Goal: Obtain resource: Obtain resource

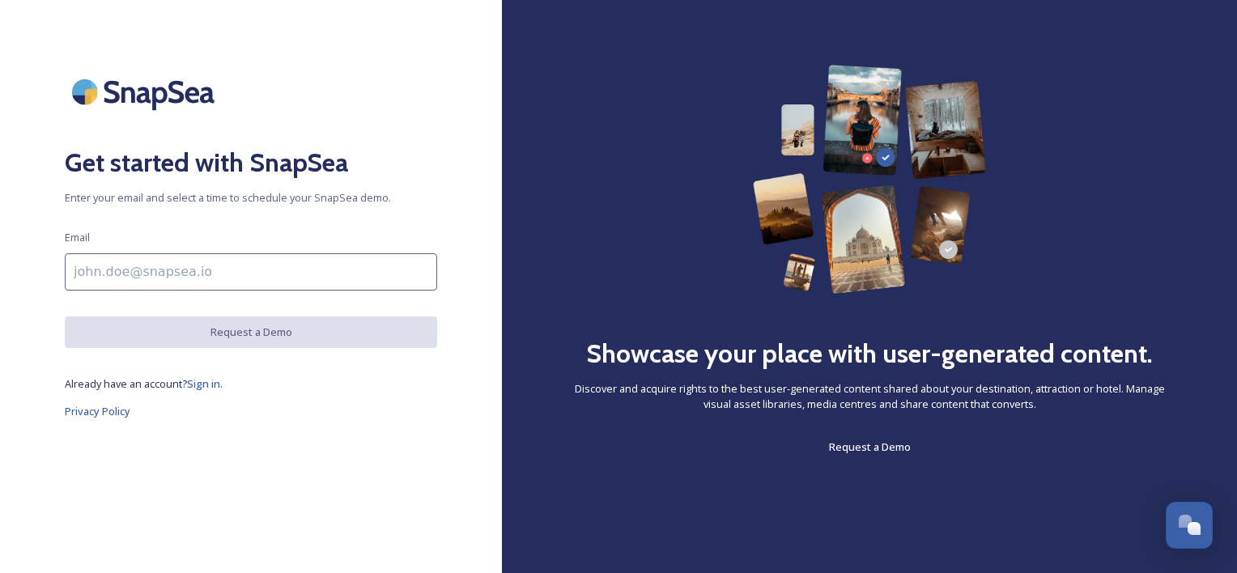
click at [118, 274] on input at bounding box center [251, 271] width 372 height 37
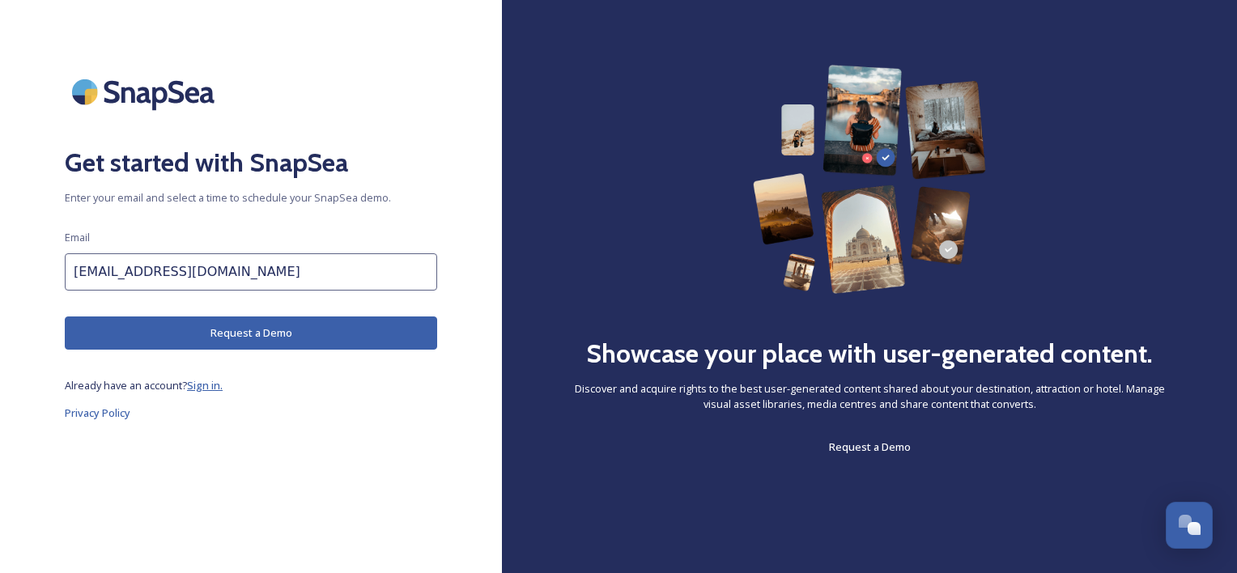
type input "[EMAIL_ADDRESS][DOMAIN_NAME]"
click at [204, 385] on span "Sign in." at bounding box center [205, 385] width 36 height 15
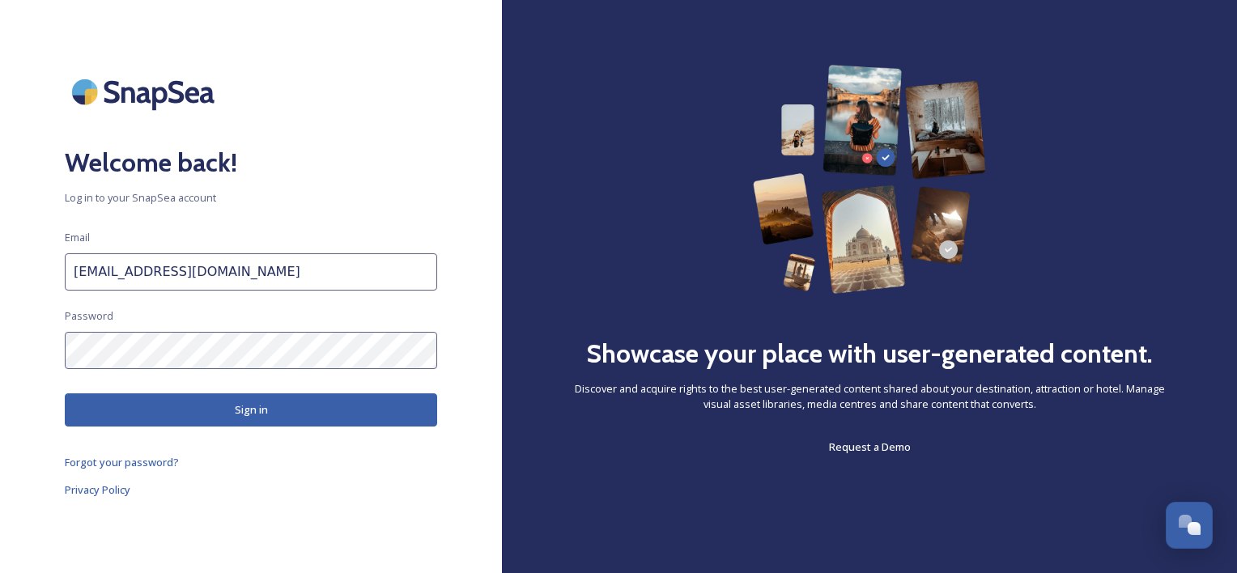
click at [193, 406] on button "Sign in" at bounding box center [251, 410] width 372 height 33
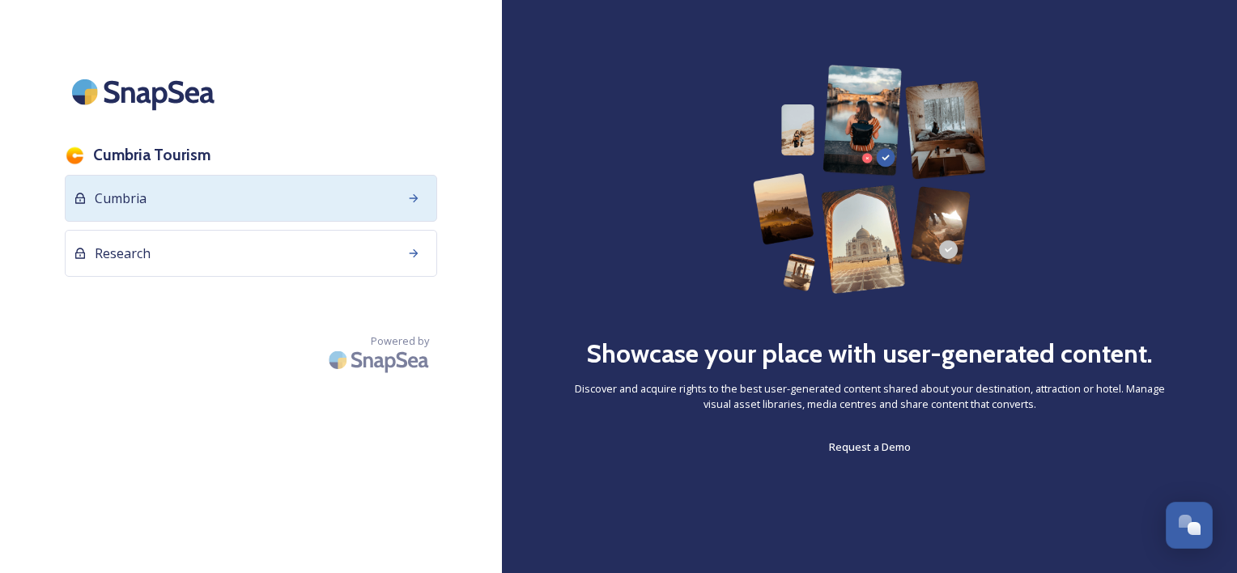
click at [117, 199] on span "Cumbria" at bounding box center [121, 198] width 52 height 19
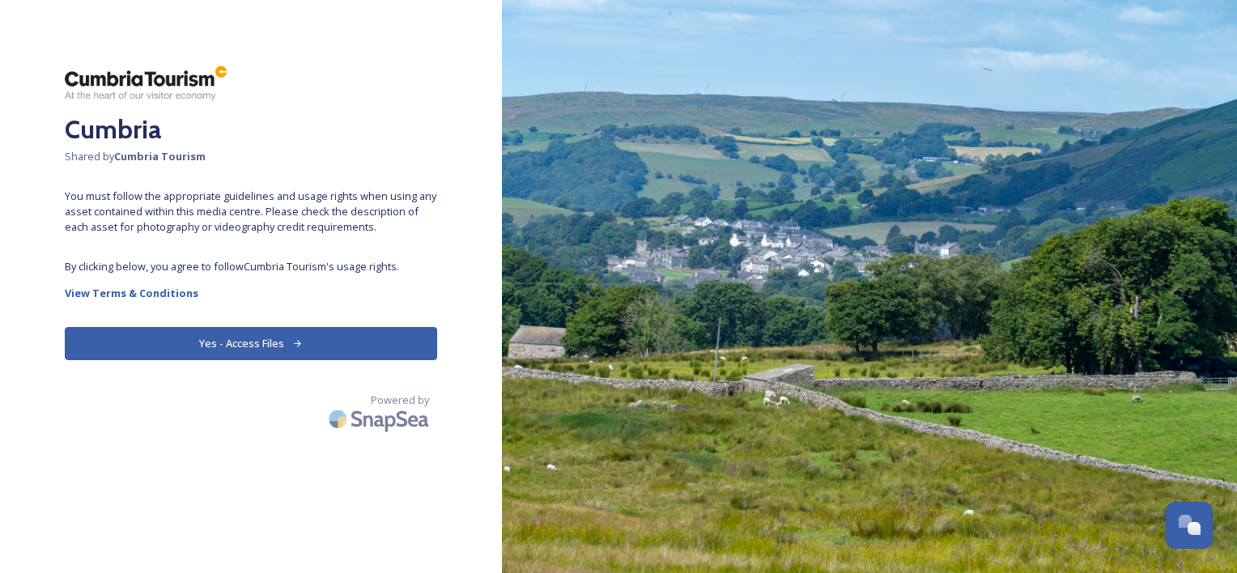
click at [249, 340] on button "Yes - Access Files" at bounding box center [251, 343] width 372 height 33
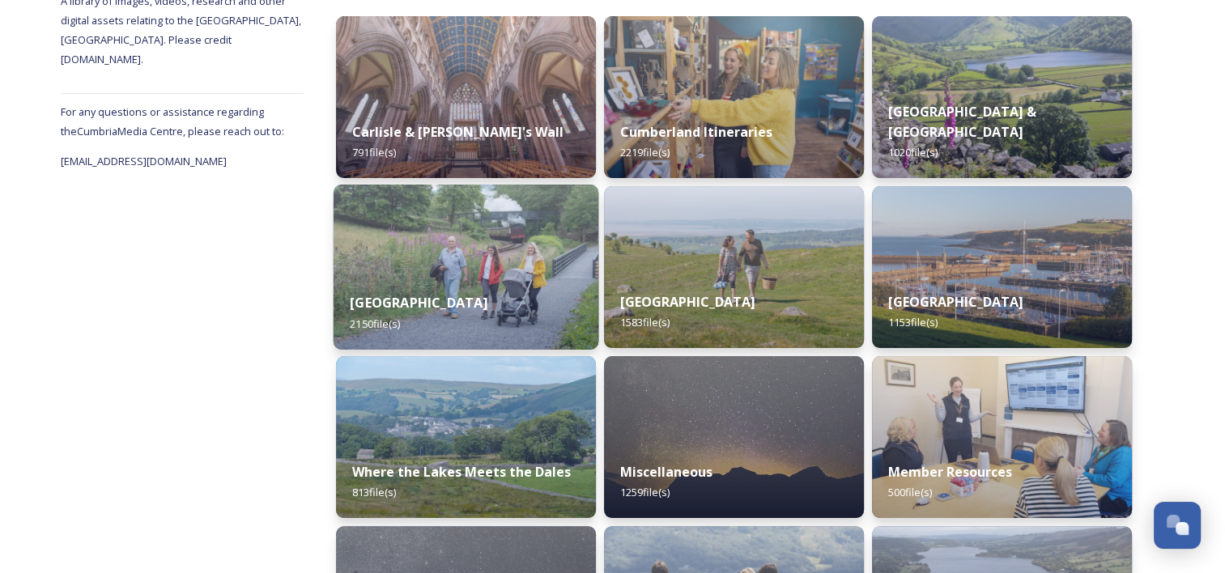
scroll to position [324, 0]
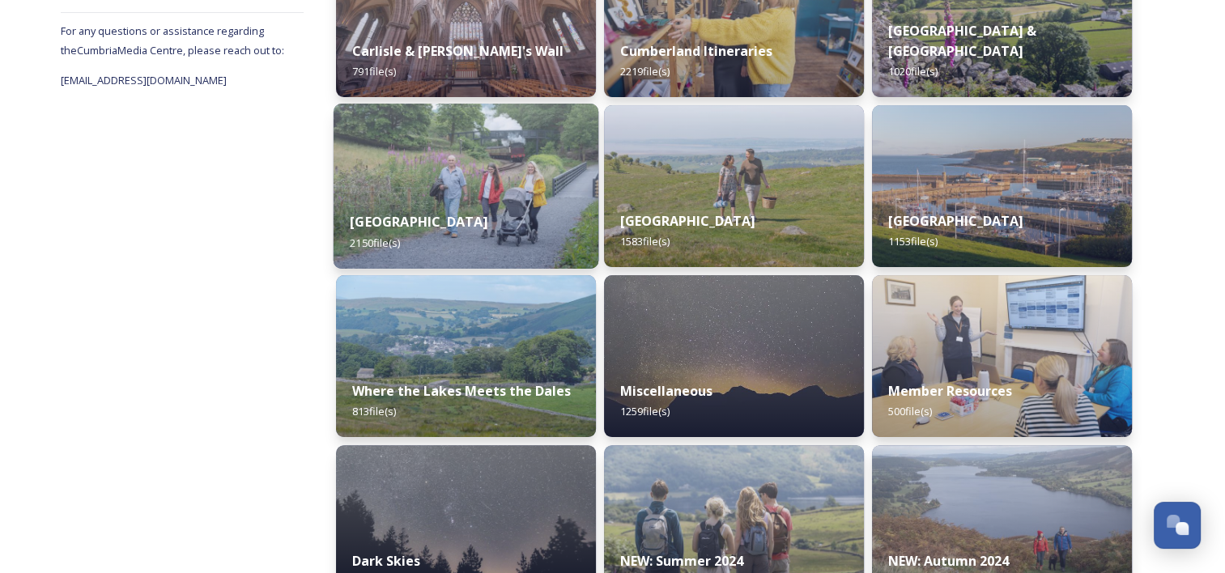
click at [428, 193] on img at bounding box center [466, 186] width 265 height 165
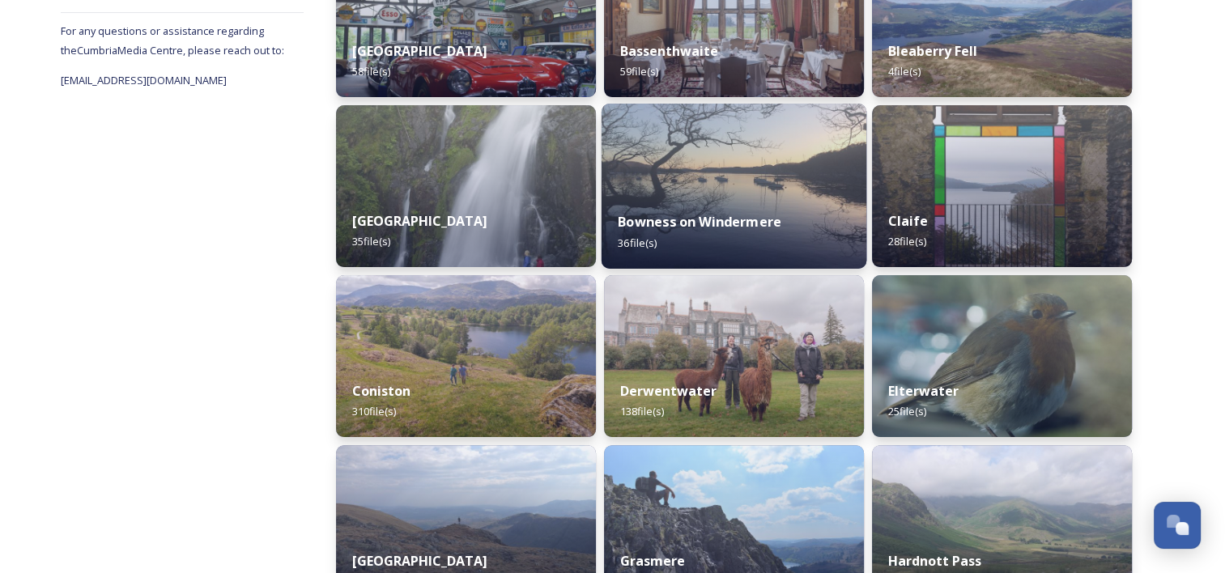
scroll to position [405, 0]
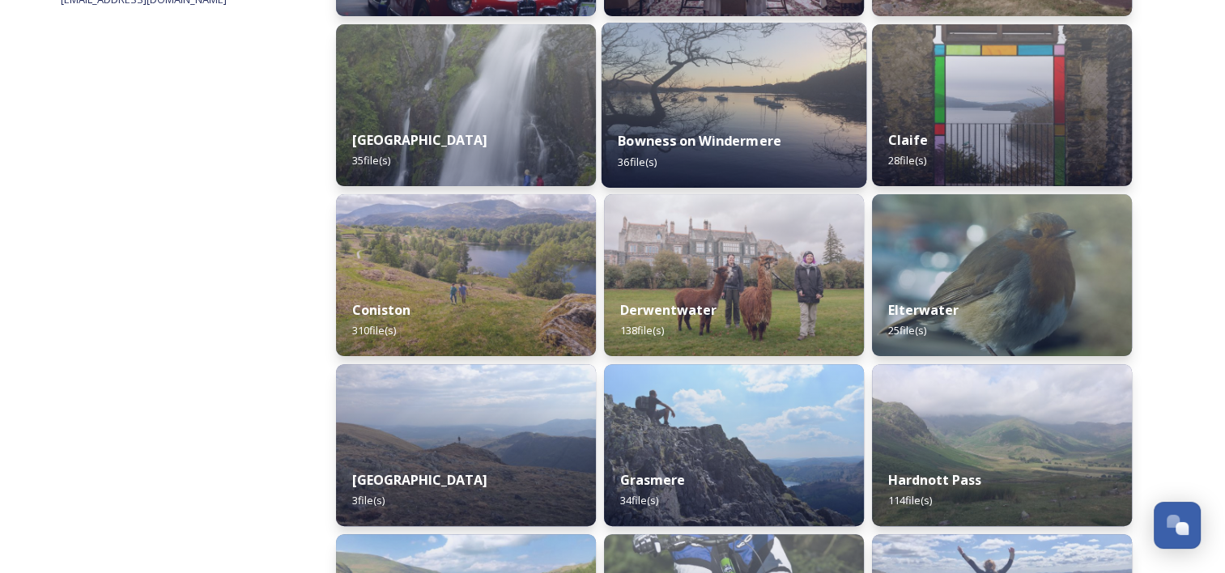
click at [706, 136] on strong "Bowness on Windermere" at bounding box center [700, 141] width 164 height 18
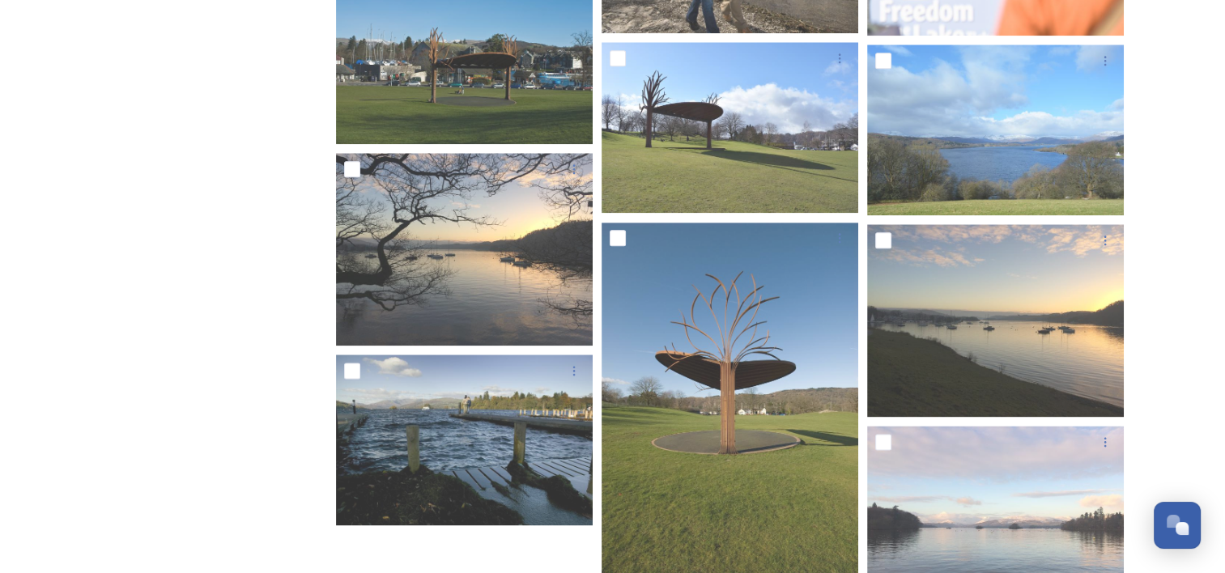
scroll to position [1902, 0]
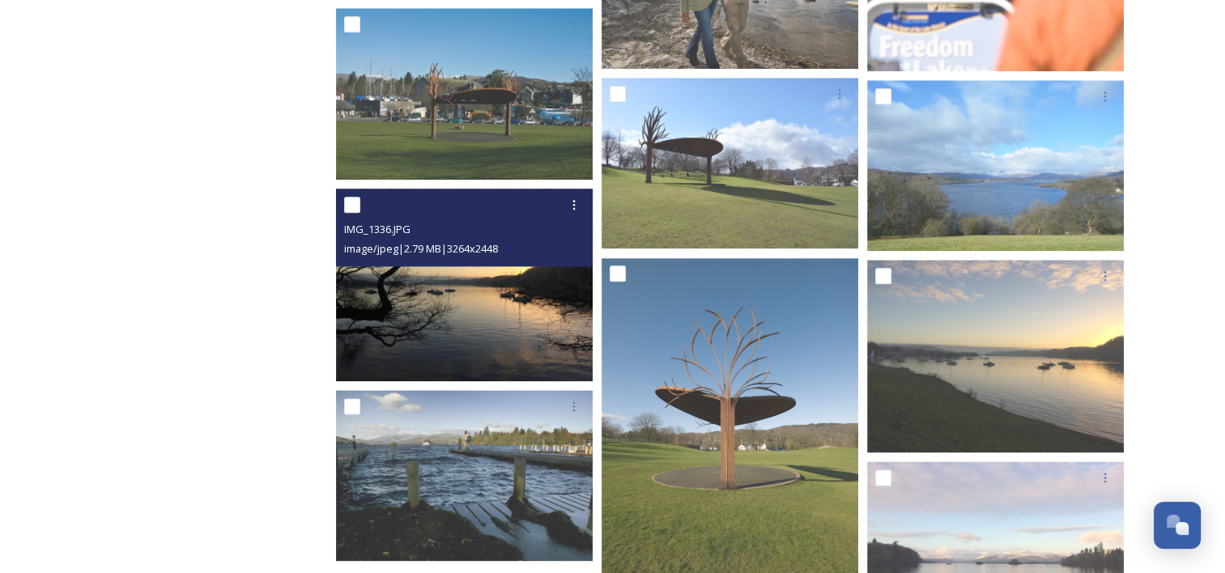
click at [349, 206] on input "checkbox" at bounding box center [352, 205] width 16 height 16
checkbox input "true"
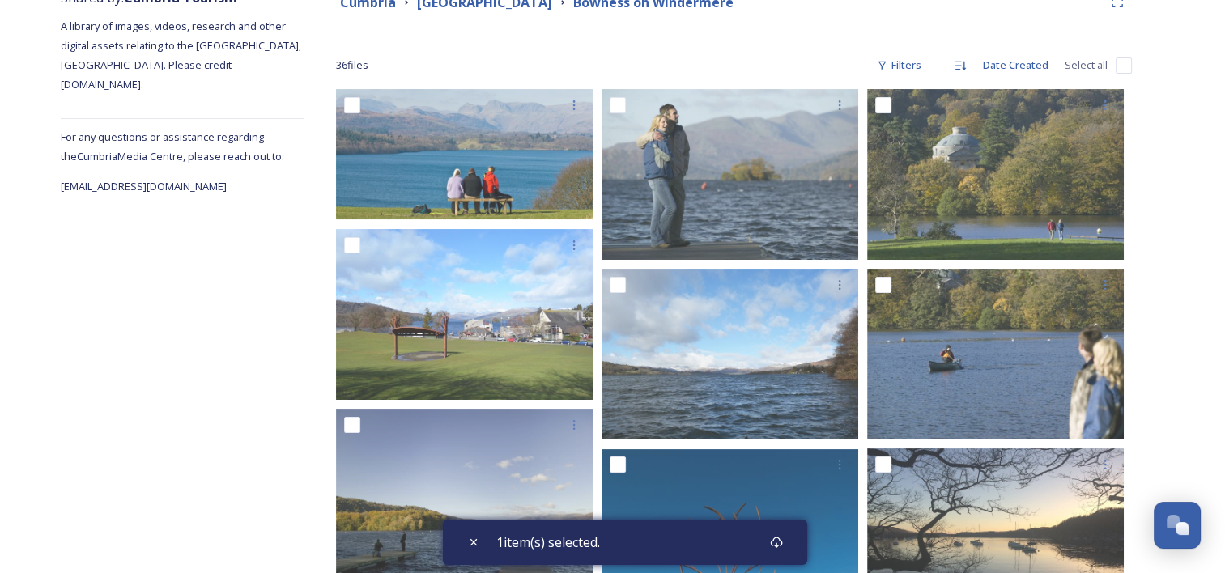
scroll to position [202, 0]
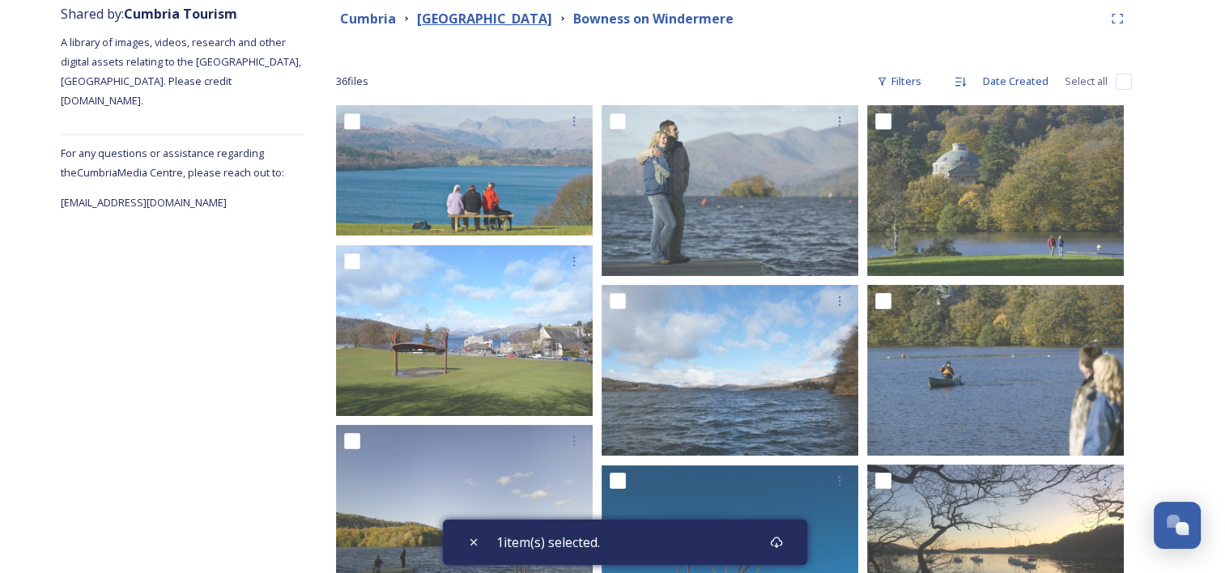
click at [450, 16] on strong "[GEOGRAPHIC_DATA]" at bounding box center [484, 19] width 135 height 18
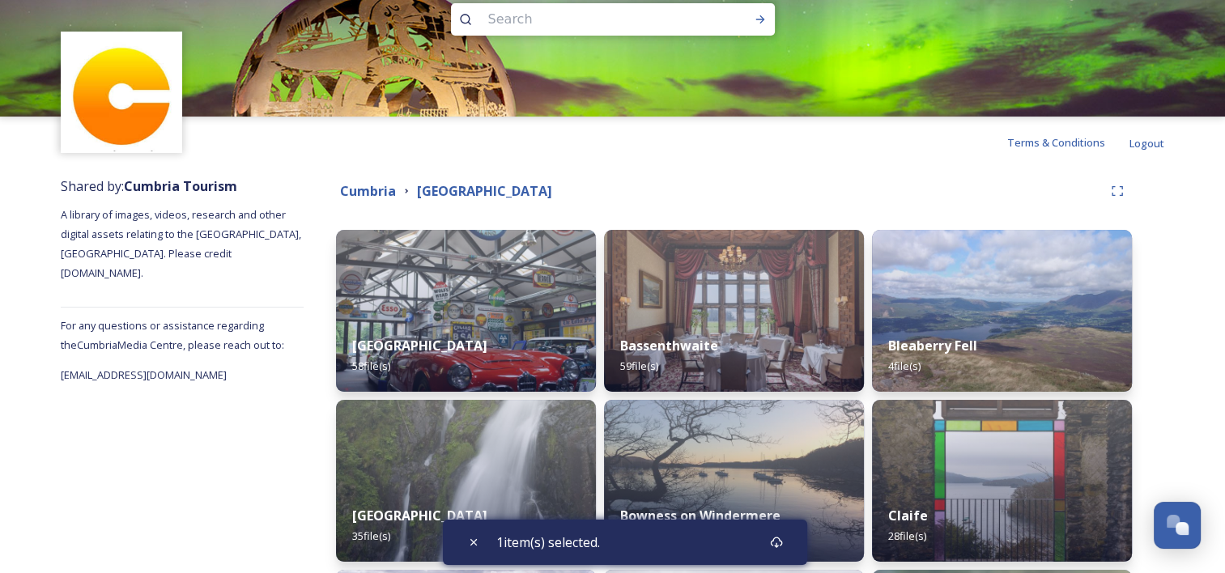
scroll to position [81, 0]
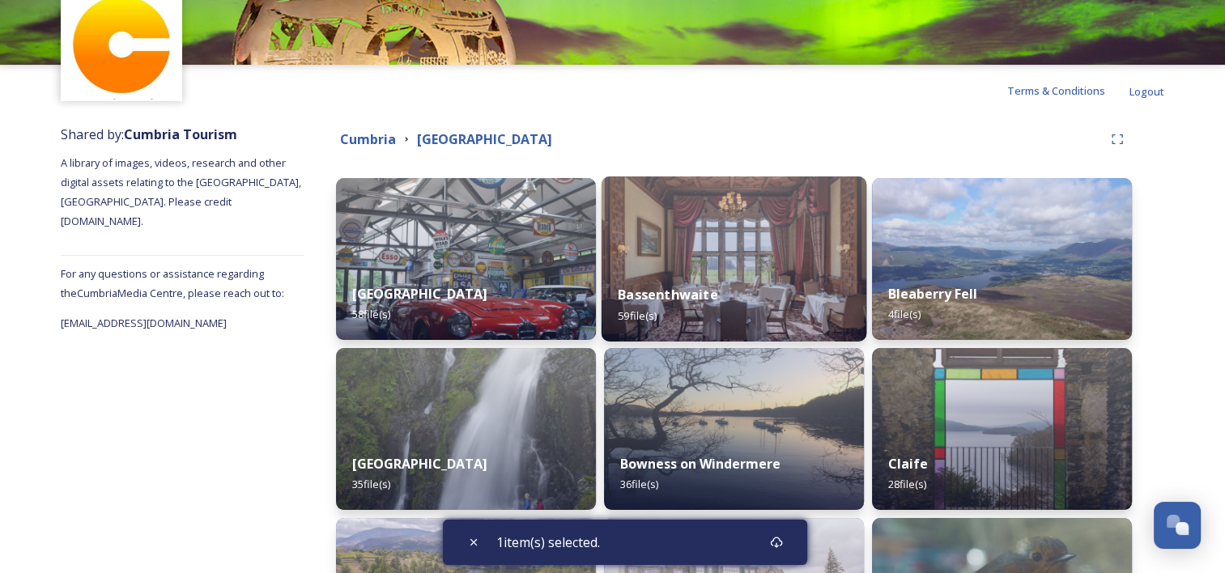
drag, startPoint x: 700, startPoint y: 257, endPoint x: 707, endPoint y: 300, distance: 42.7
click at [700, 259] on img at bounding box center [734, 259] width 265 height 165
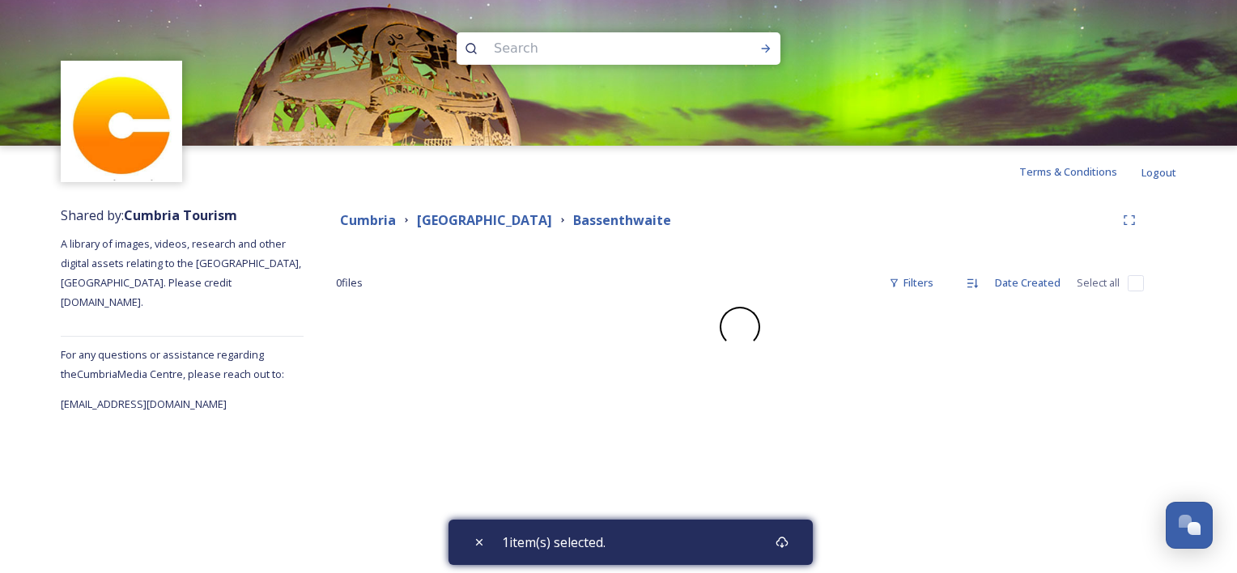
checkbox input "false"
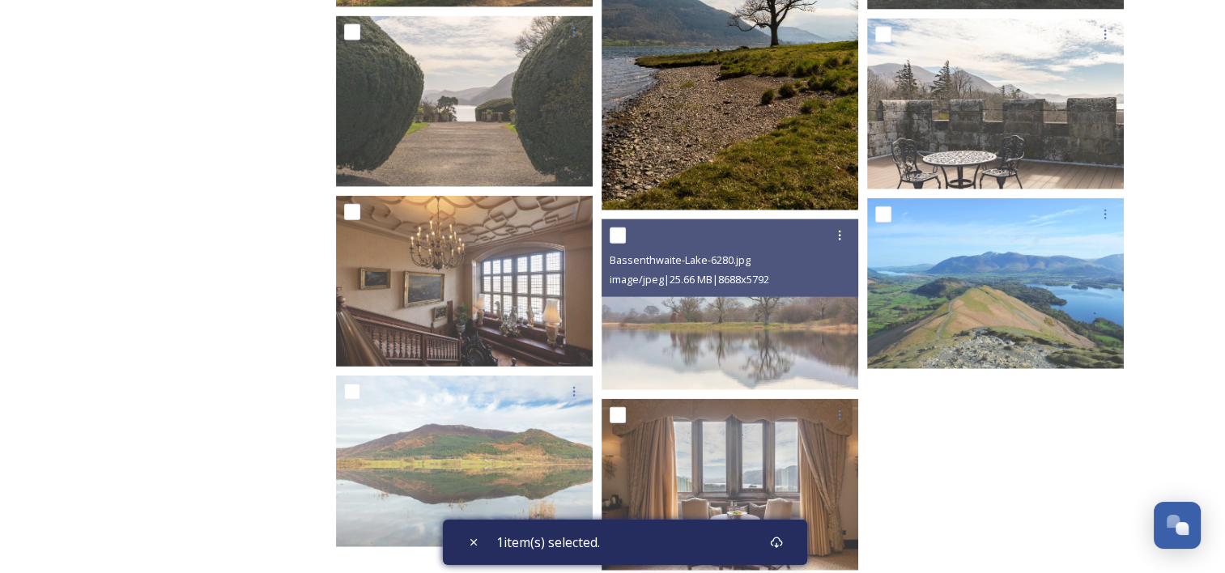
scroll to position [3725, 0]
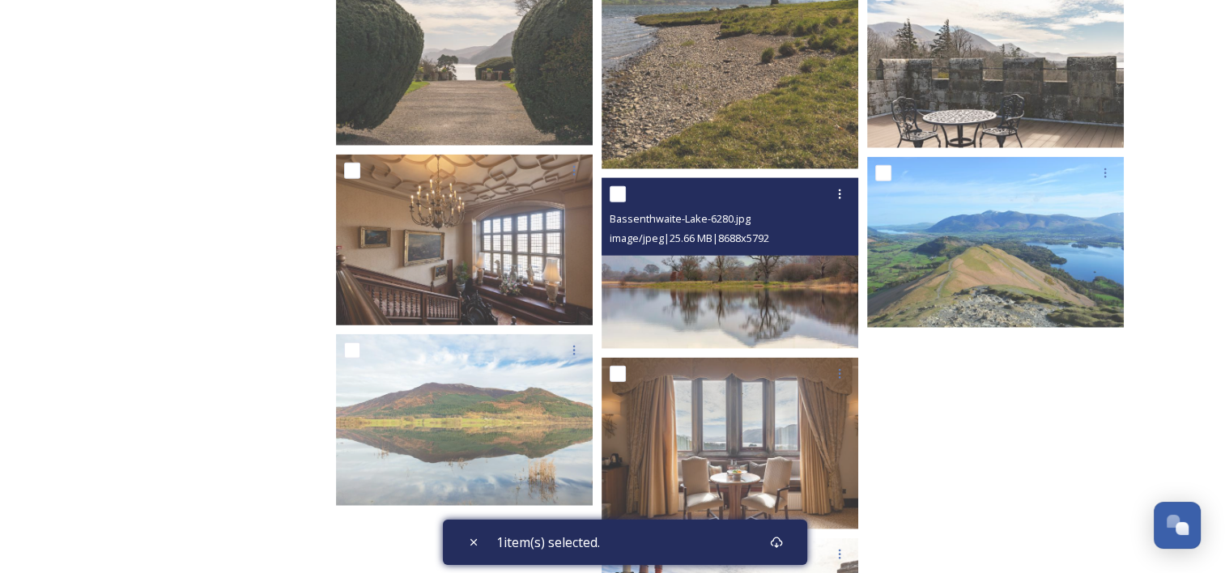
click at [614, 194] on input "checkbox" at bounding box center [618, 194] width 16 height 16
checkbox input "true"
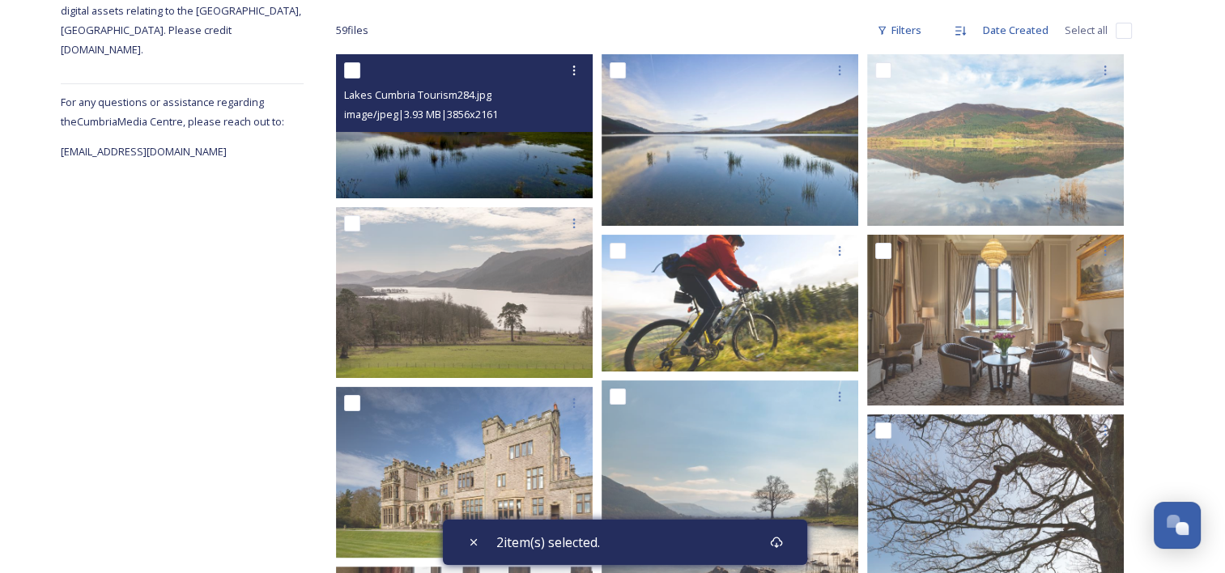
scroll to position [0, 0]
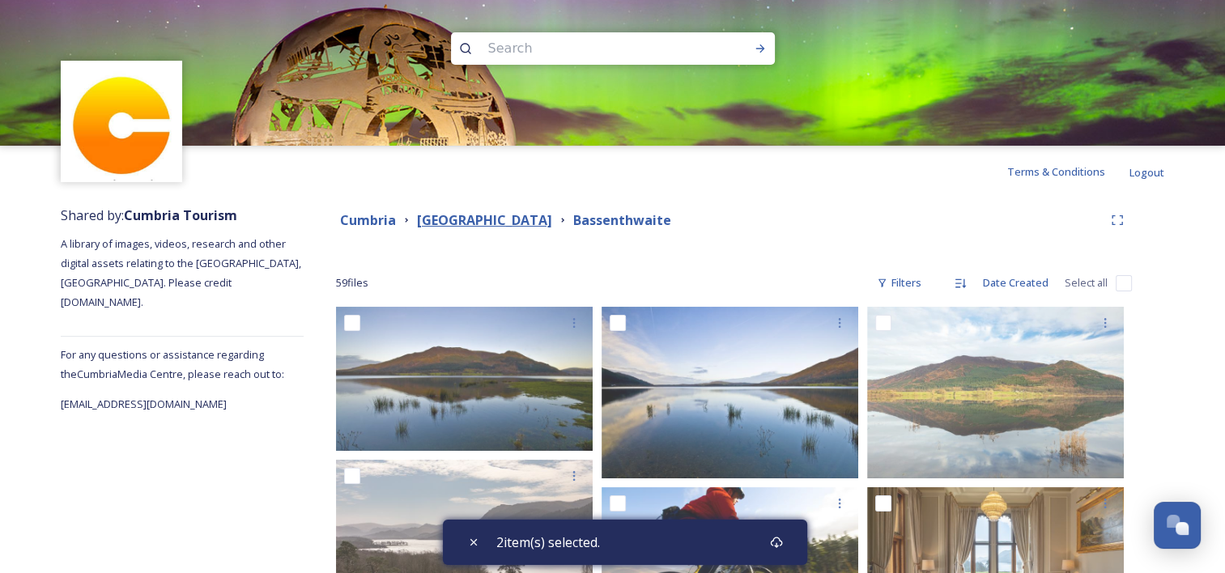
click at [453, 220] on strong "[GEOGRAPHIC_DATA]" at bounding box center [484, 220] width 135 height 18
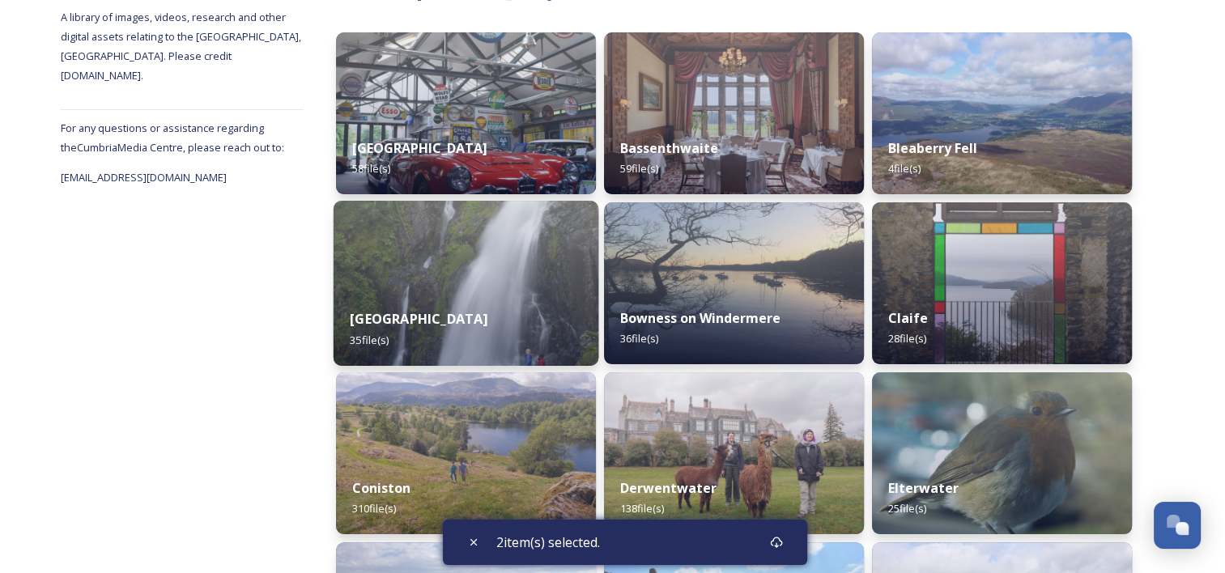
scroll to position [243, 0]
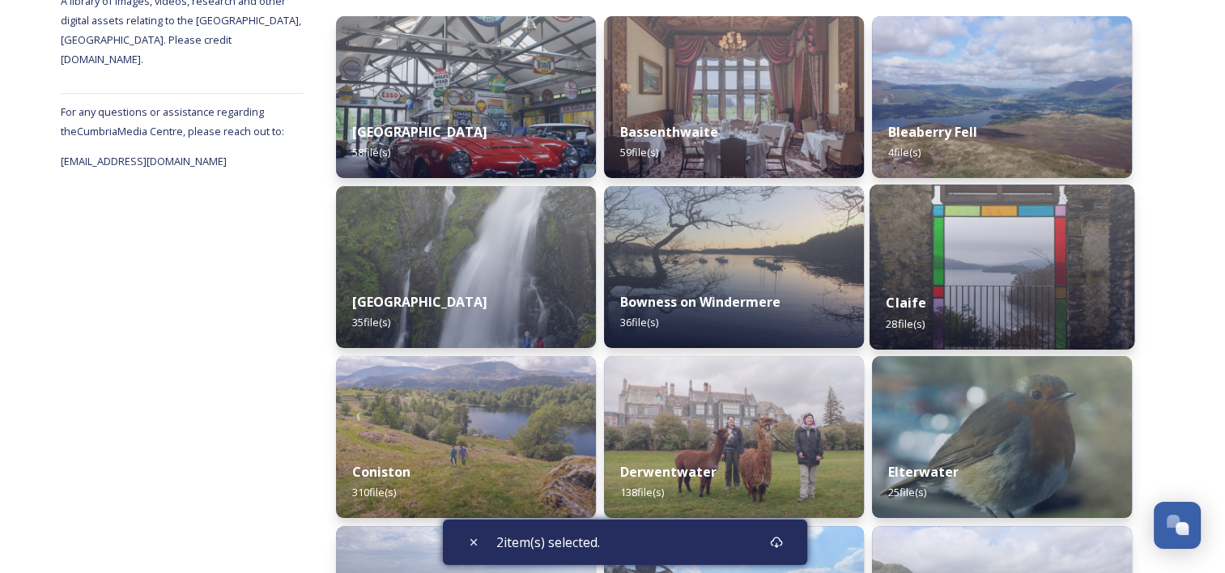
click at [952, 287] on div "Claife 28 file(s)" at bounding box center [1002, 313] width 265 height 74
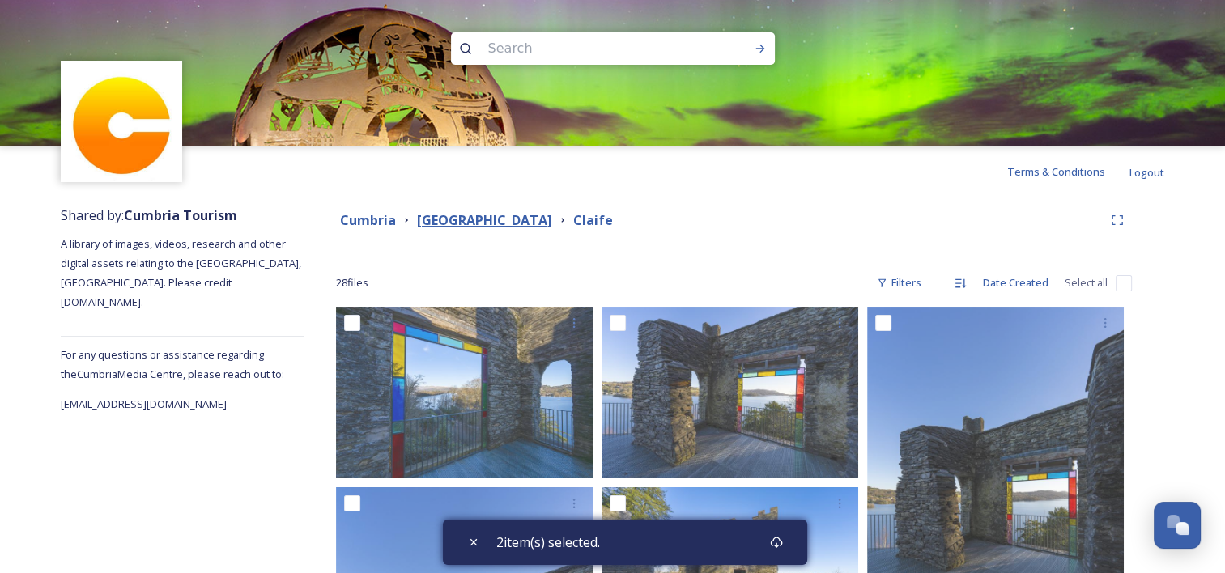
click at [444, 223] on strong "[GEOGRAPHIC_DATA]" at bounding box center [484, 220] width 135 height 18
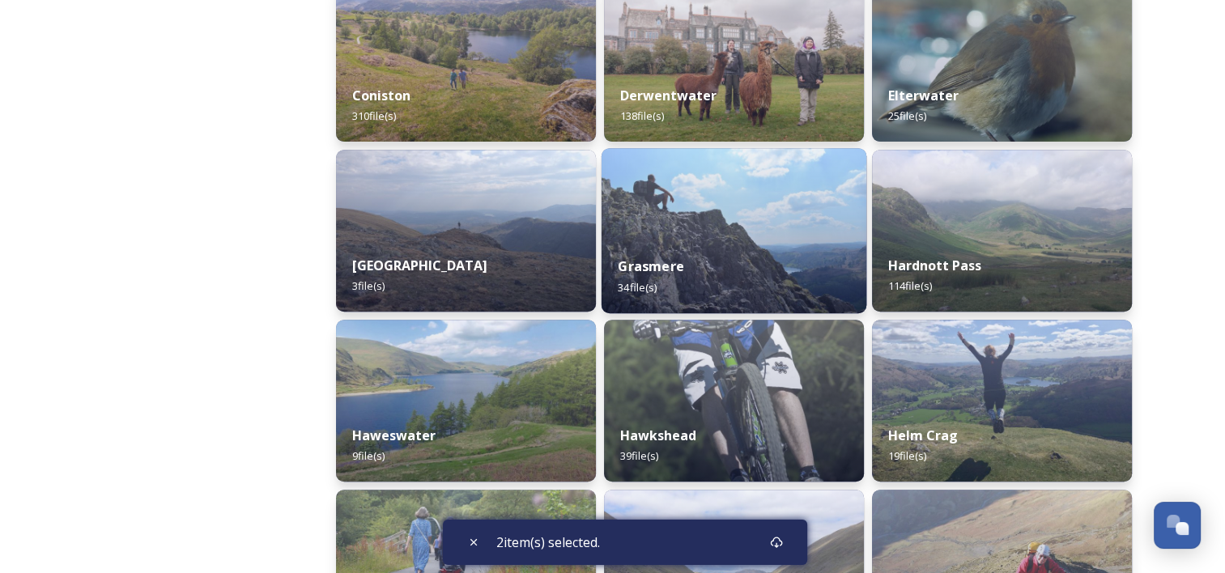
scroll to position [648, 0]
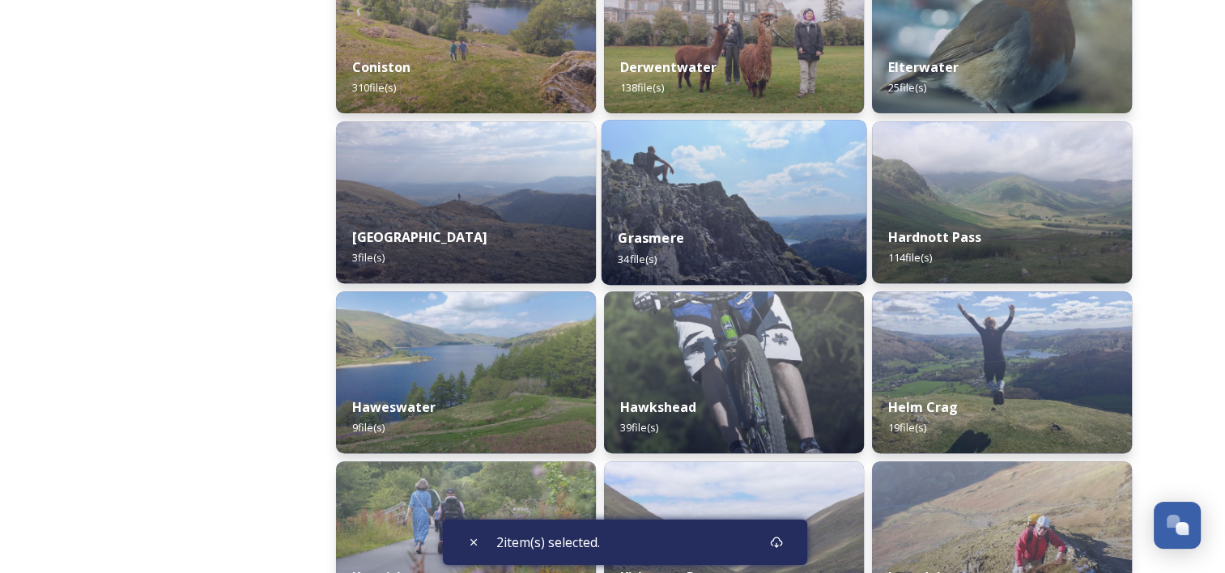
click at [690, 226] on div "Grasmere 34 file(s)" at bounding box center [734, 248] width 265 height 74
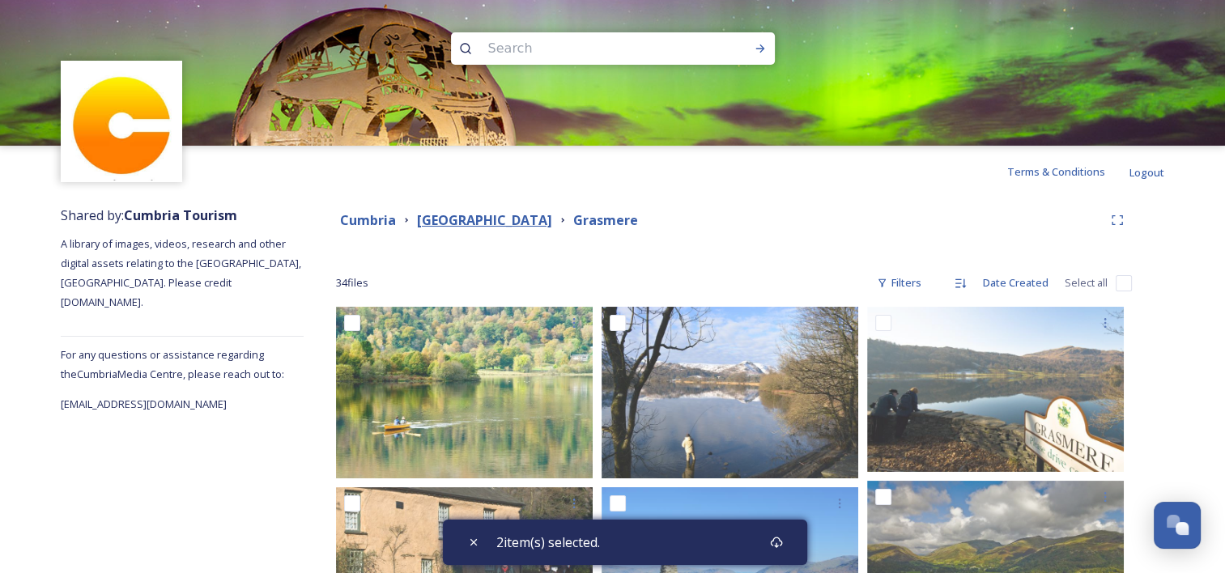
click at [457, 212] on strong "[GEOGRAPHIC_DATA]" at bounding box center [484, 220] width 135 height 18
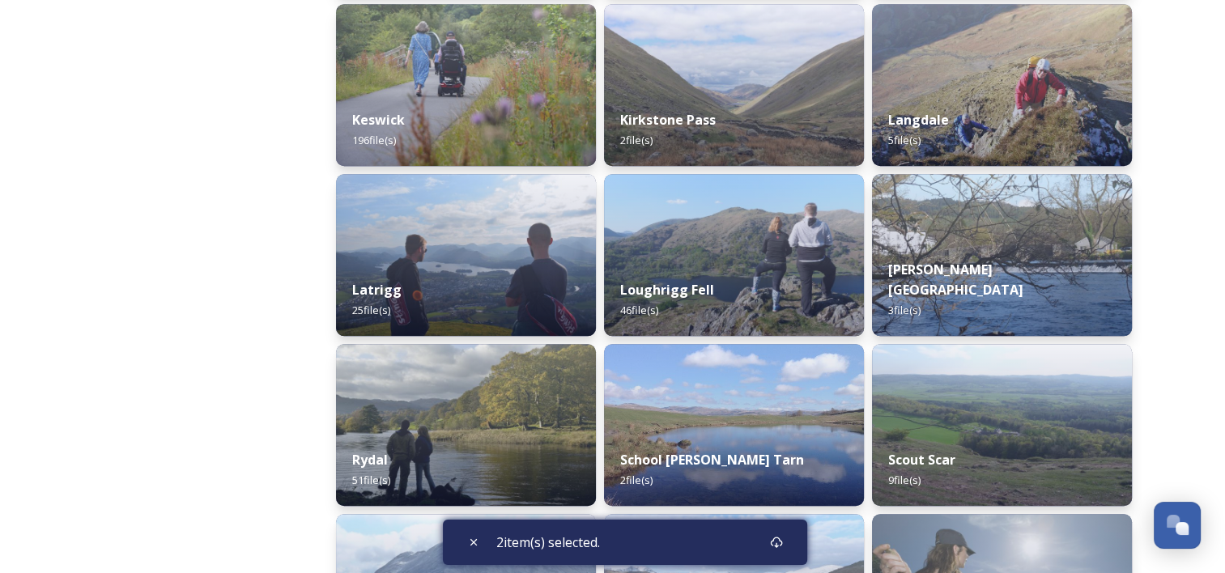
scroll to position [1134, 0]
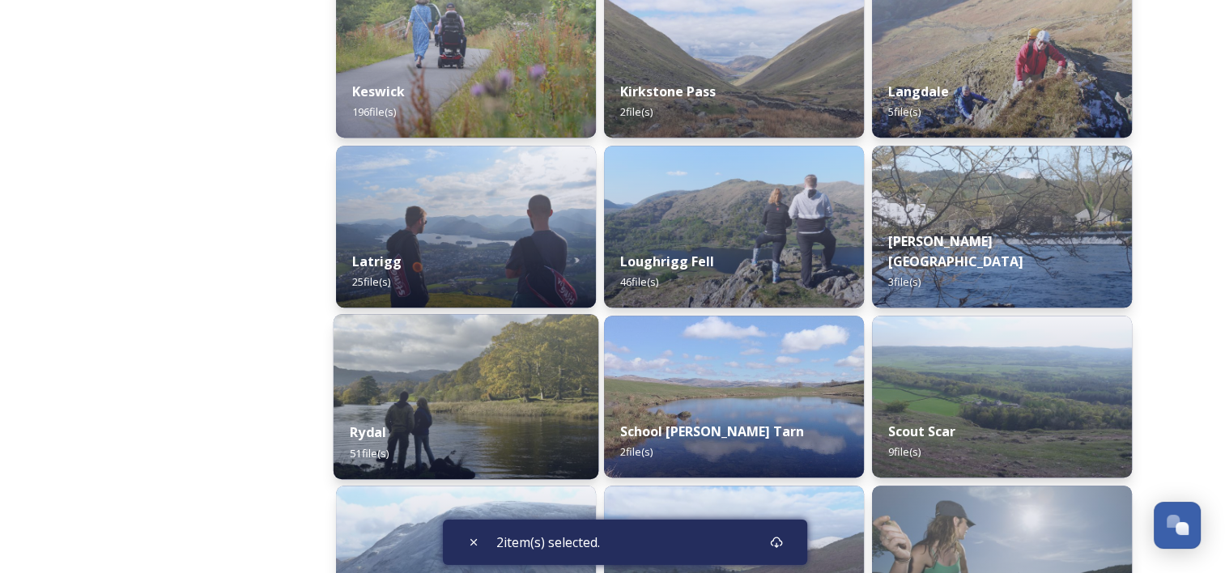
click at [481, 409] on div "Rydal 51 file(s)" at bounding box center [466, 443] width 265 height 74
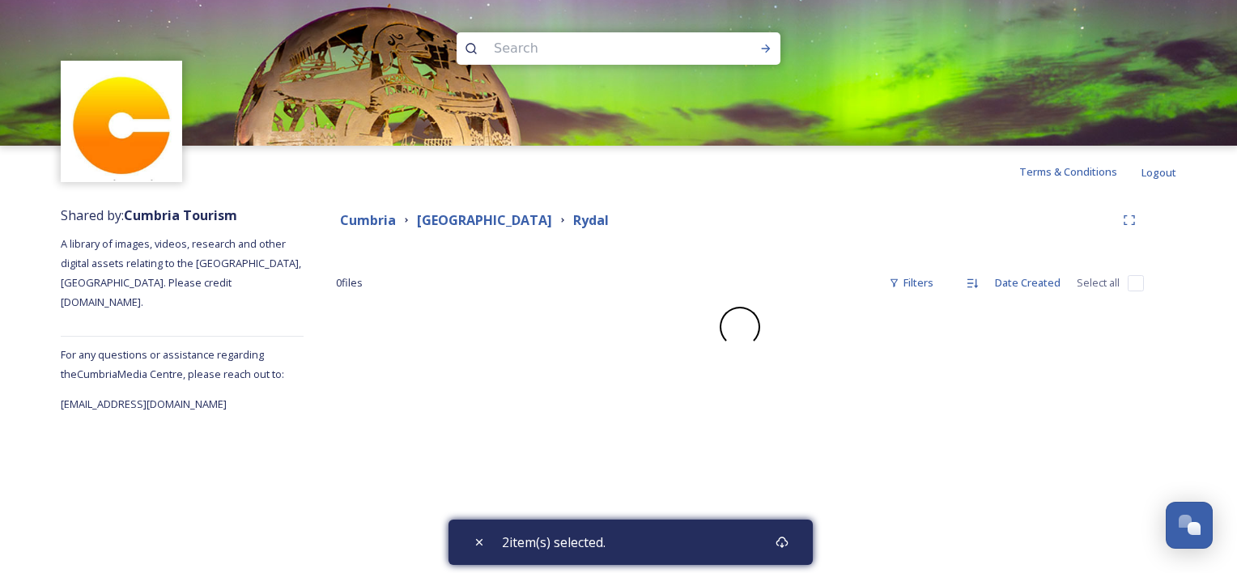
checkbox input "false"
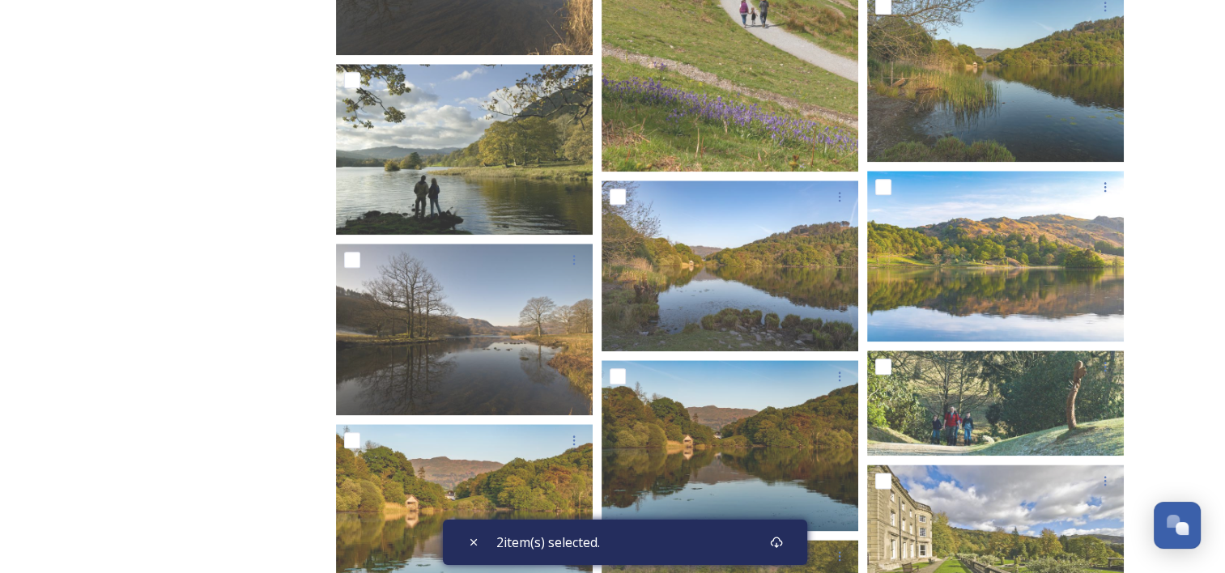
scroll to position [1862, 0]
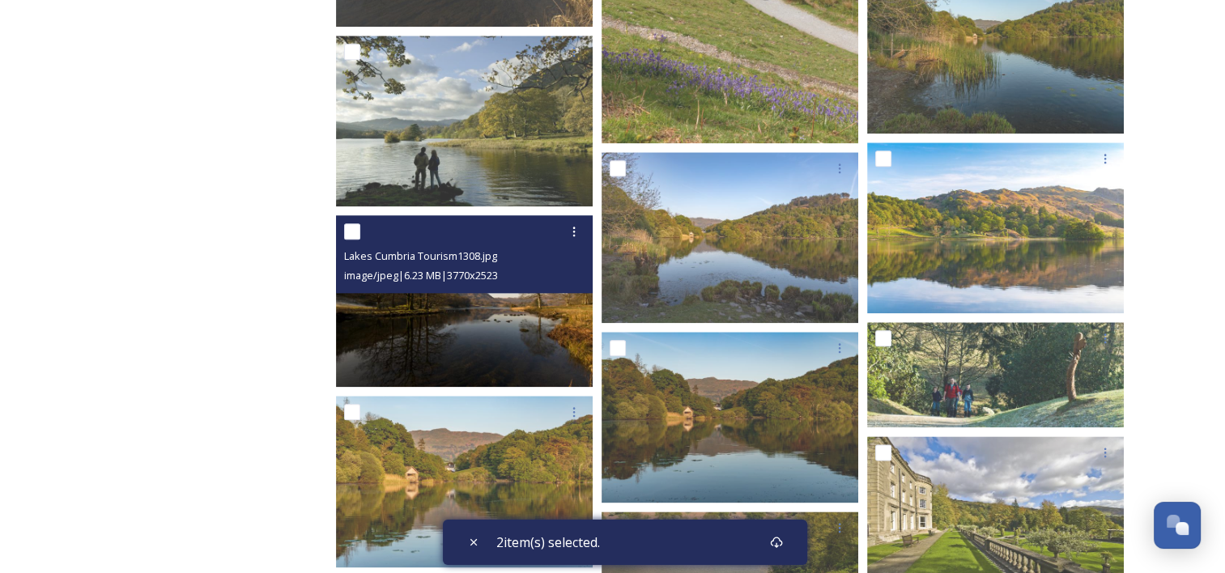
click at [348, 236] on input "checkbox" at bounding box center [352, 231] width 16 height 16
checkbox input "true"
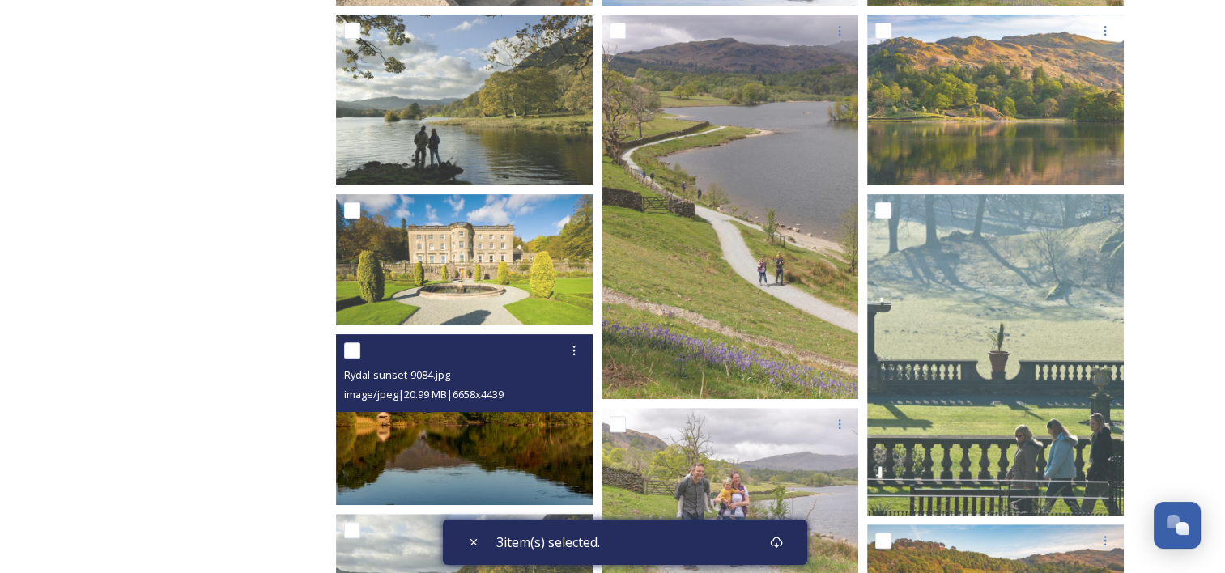
scroll to position [68, 0]
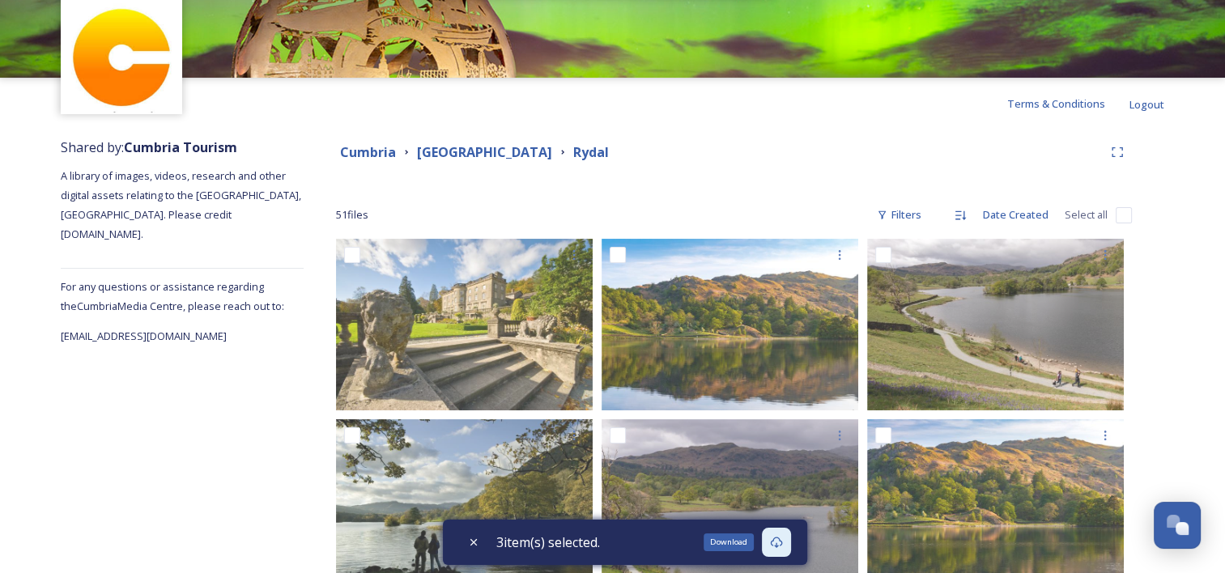
click at [781, 543] on icon at bounding box center [776, 542] width 12 height 11
click at [735, 538] on div "Download" at bounding box center [729, 543] width 50 height 18
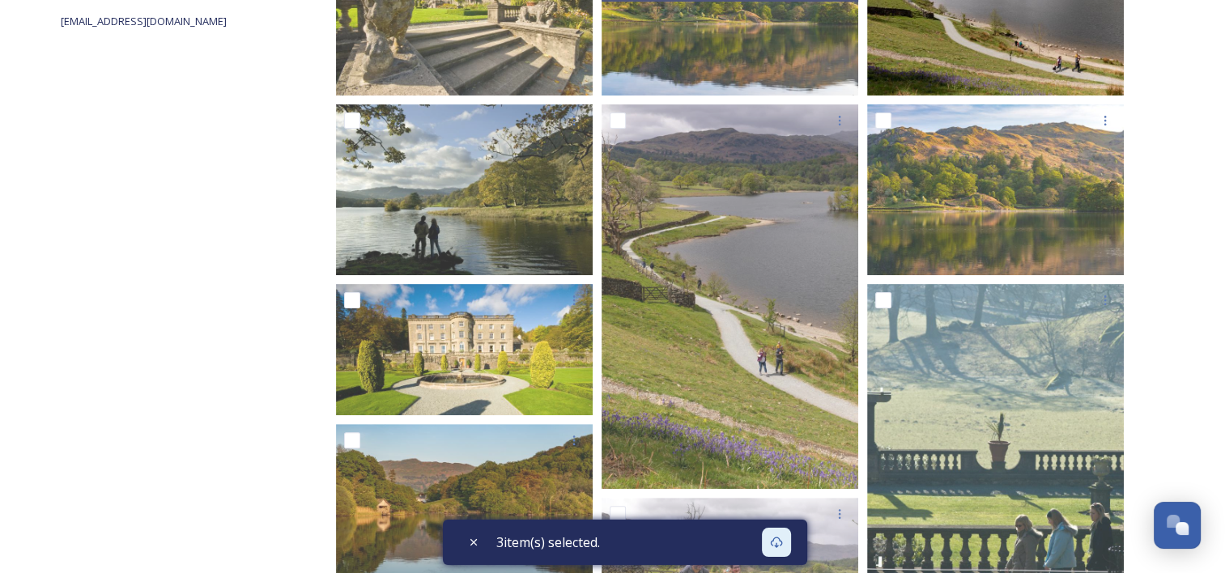
scroll to position [162, 0]
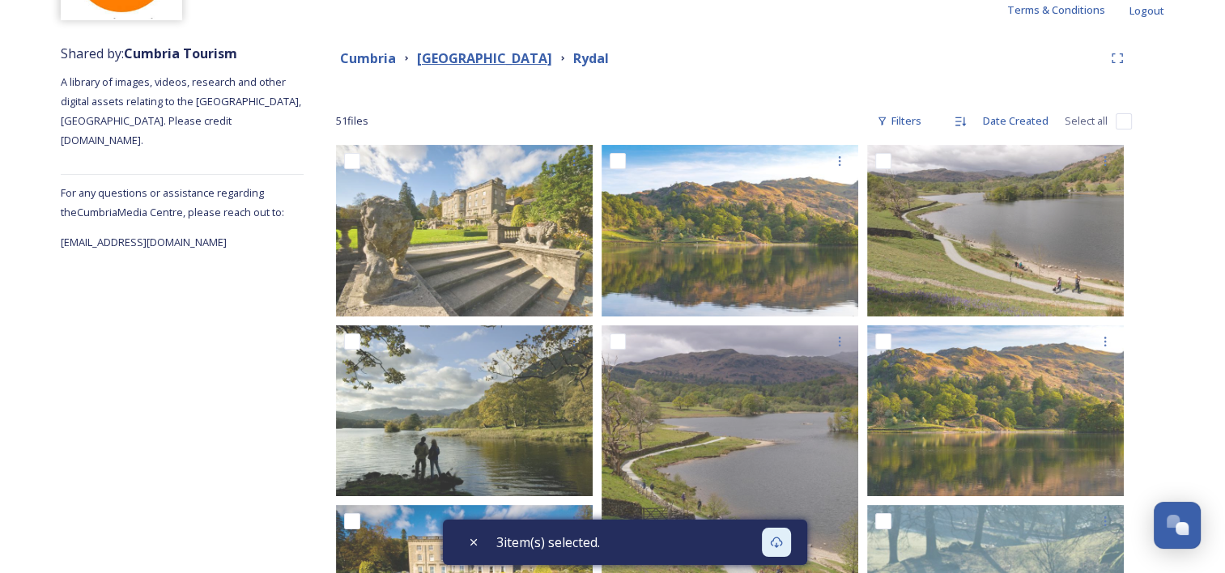
click at [434, 53] on strong "[GEOGRAPHIC_DATA]" at bounding box center [484, 58] width 135 height 18
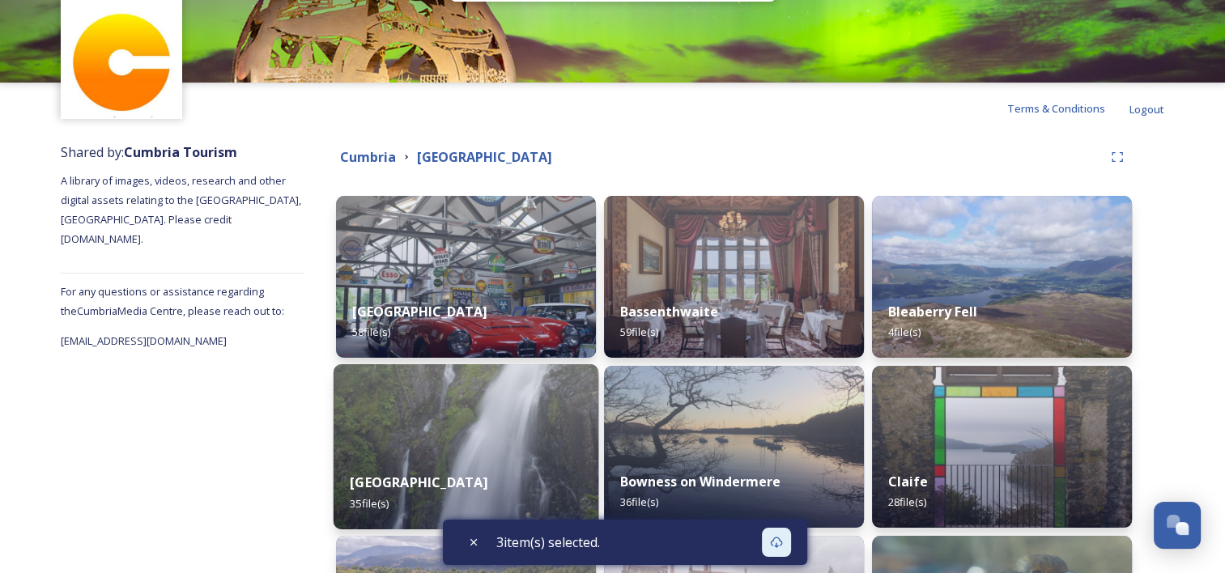
scroll to position [162, 0]
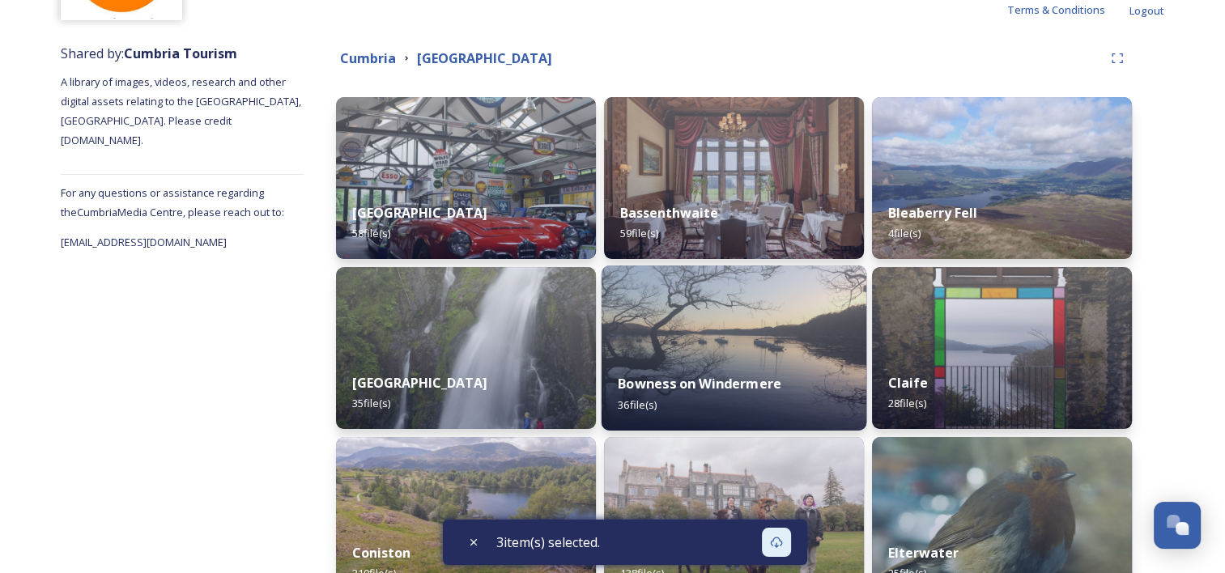
click at [637, 357] on div "Bowness on Windermere 36 file(s)" at bounding box center [734, 394] width 265 height 74
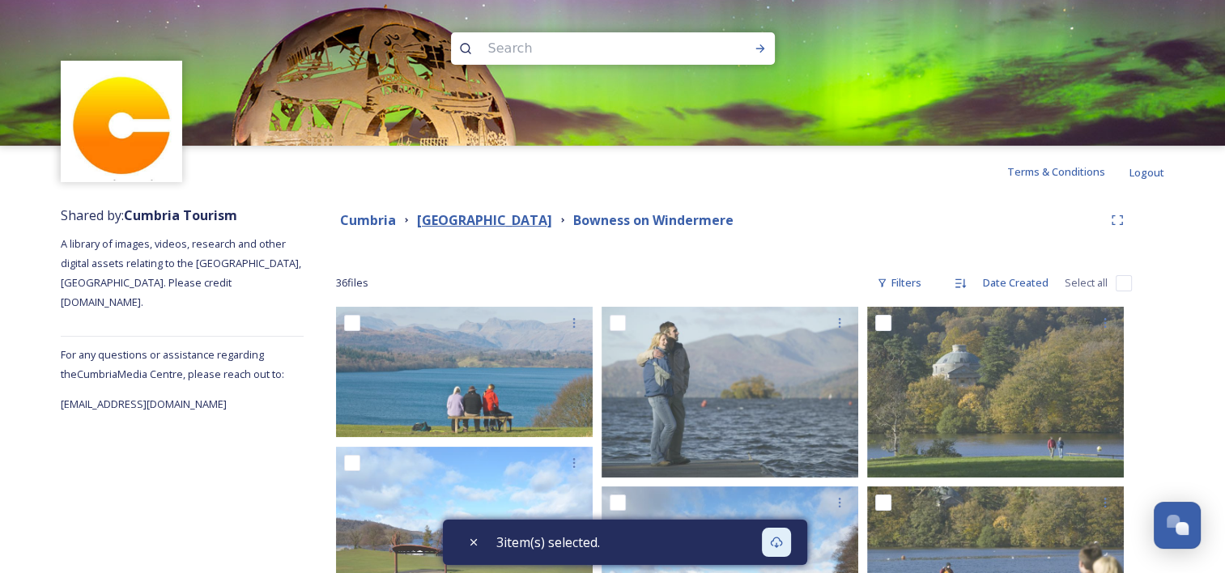
click at [447, 217] on strong "[GEOGRAPHIC_DATA]" at bounding box center [484, 220] width 135 height 18
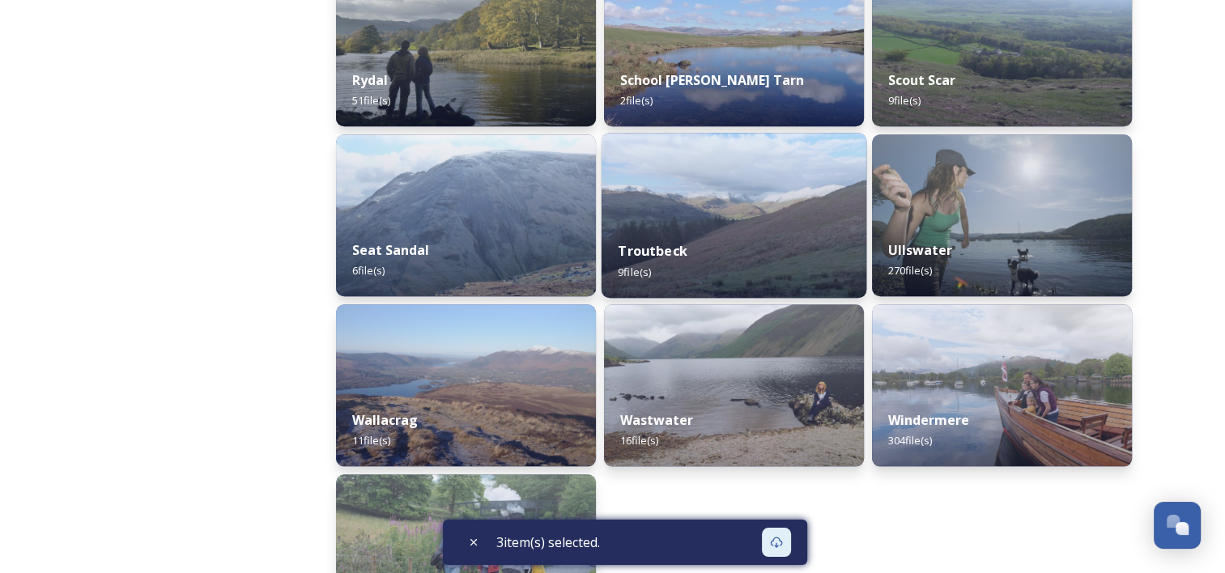
scroll to position [1457, 0]
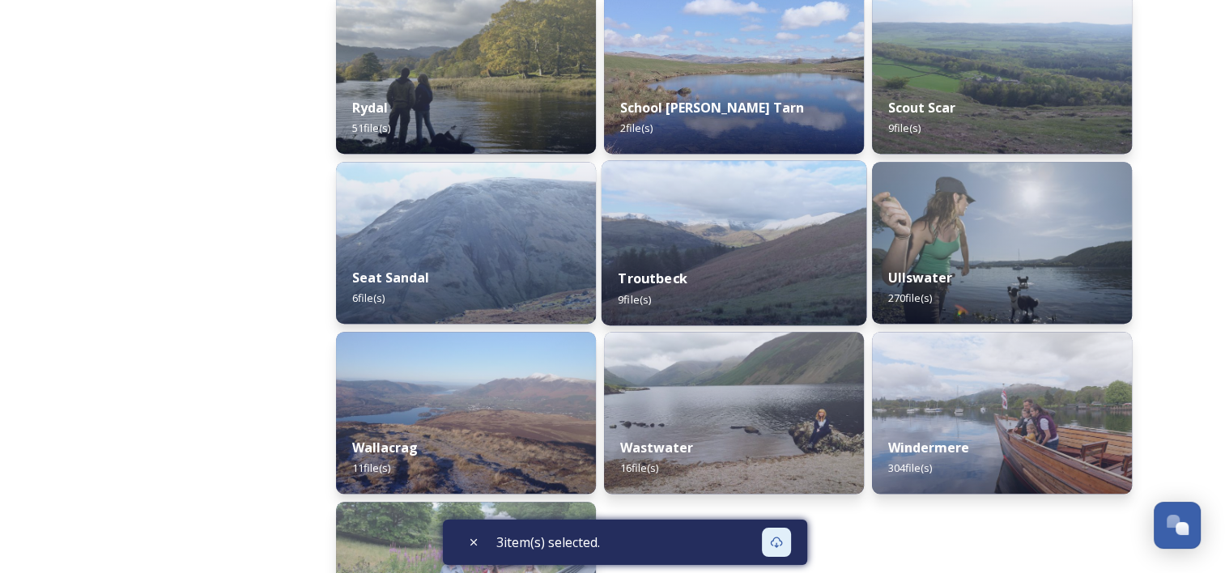
click at [696, 291] on div "Troutbeck 9 file(s)" at bounding box center [734, 289] width 265 height 74
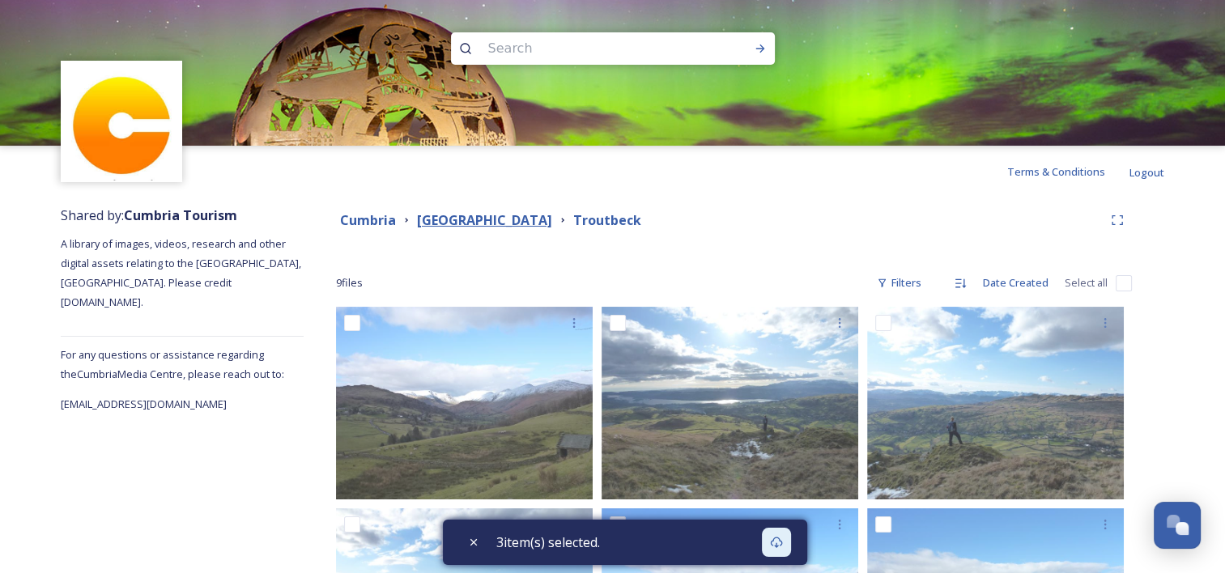
click at [439, 222] on strong "[GEOGRAPHIC_DATA]" at bounding box center [484, 220] width 135 height 18
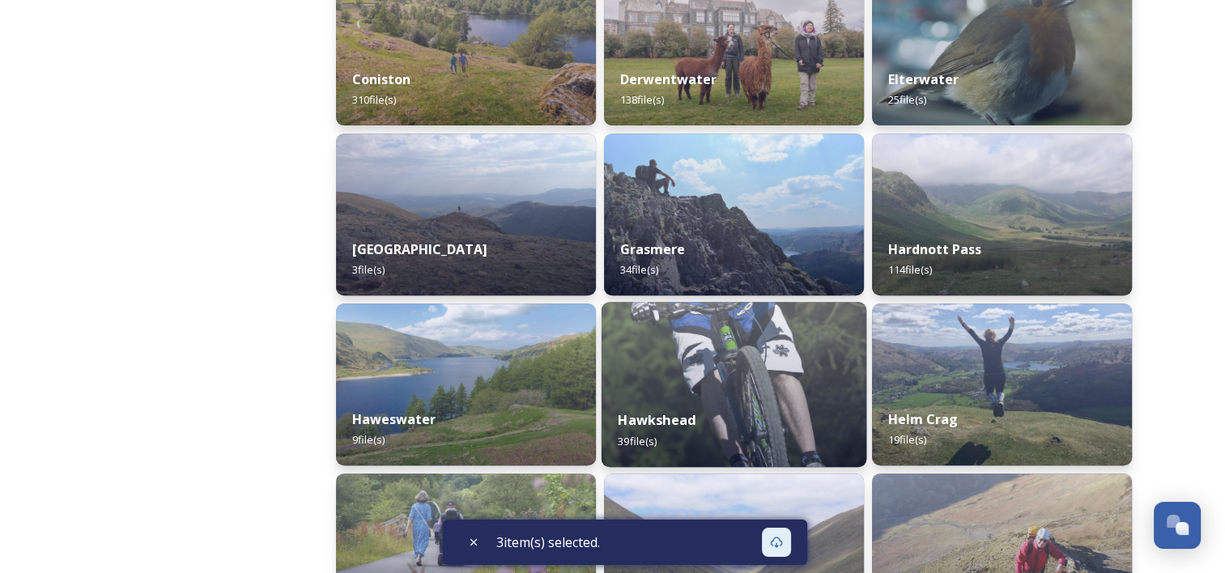
scroll to position [729, 0]
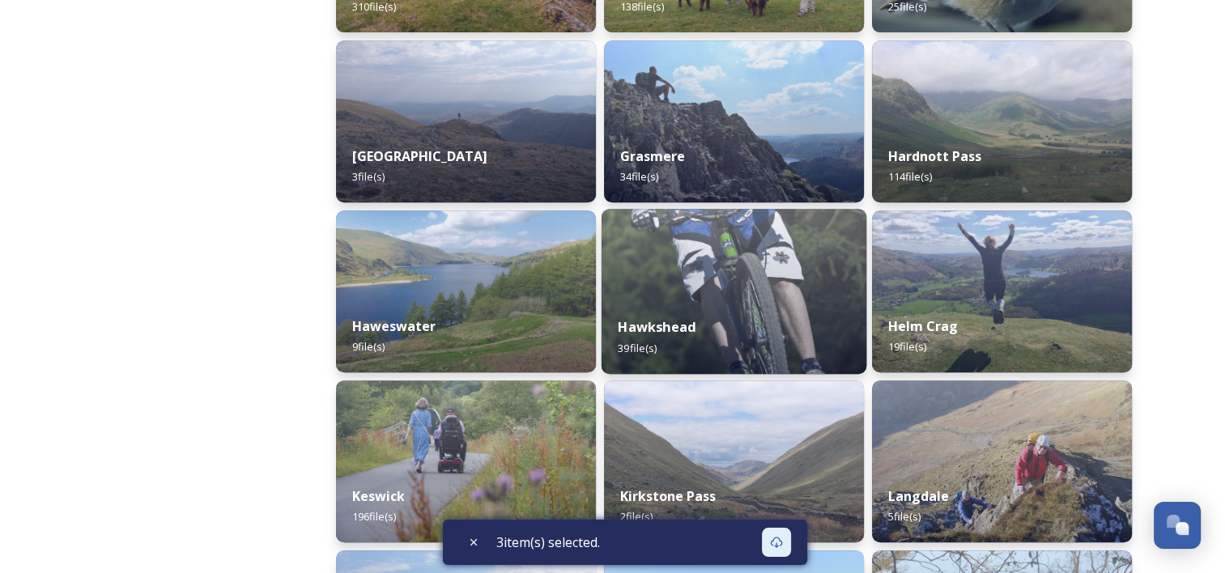
click at [722, 309] on div "Hawkshead 39 file(s)" at bounding box center [734, 337] width 265 height 74
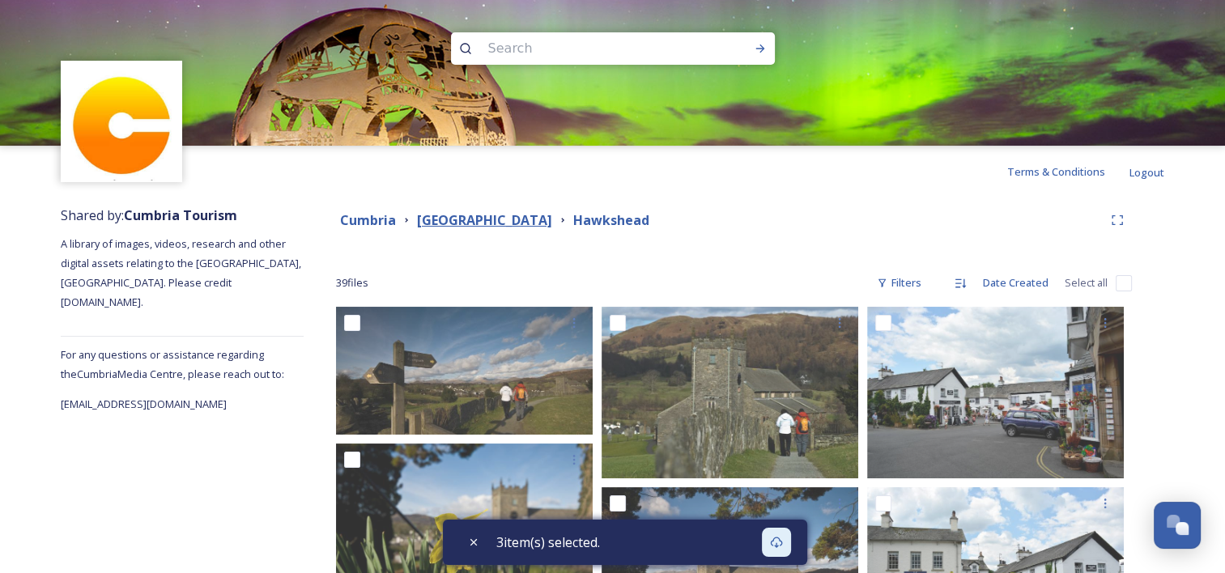
click at [455, 214] on strong "[GEOGRAPHIC_DATA]" at bounding box center [484, 220] width 135 height 18
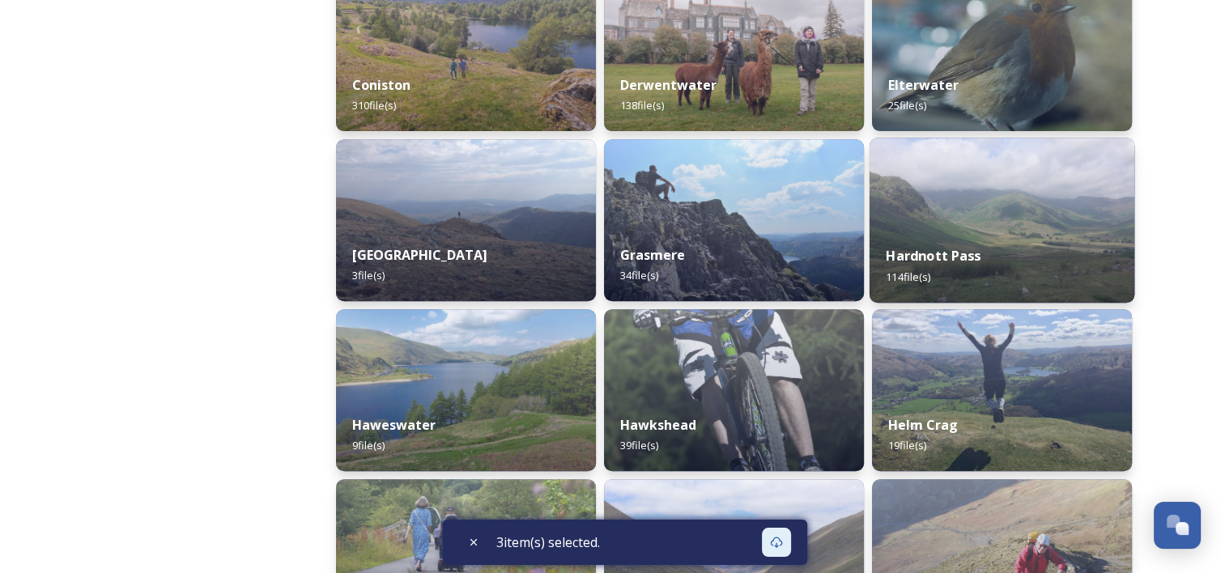
scroll to position [729, 0]
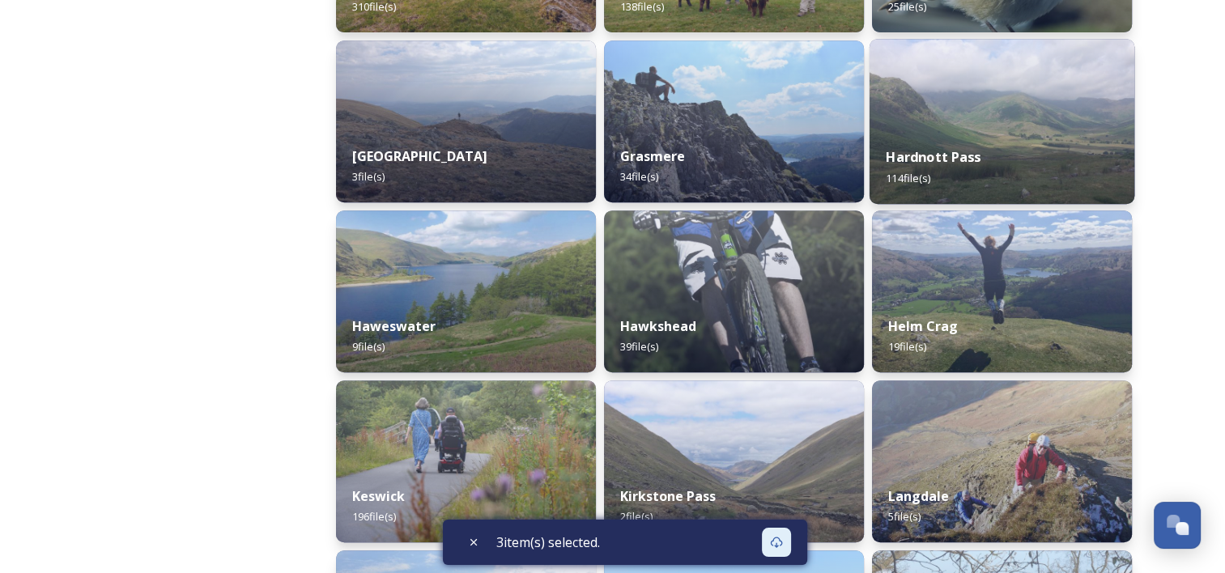
click at [985, 122] on img at bounding box center [1002, 121] width 265 height 165
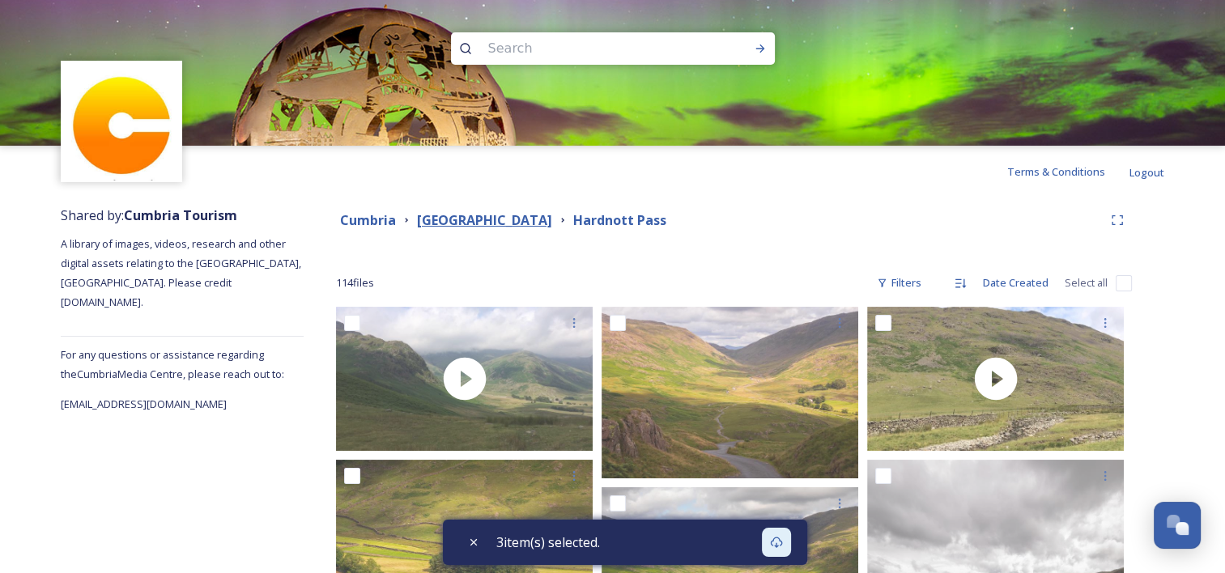
click at [465, 213] on strong "[GEOGRAPHIC_DATA]" at bounding box center [484, 220] width 135 height 18
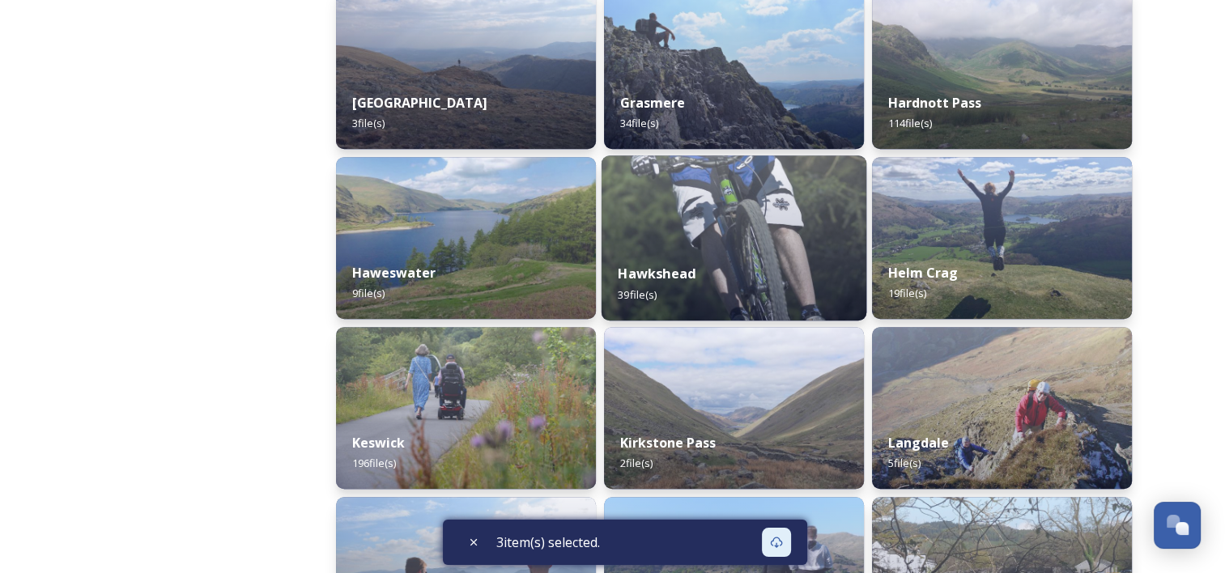
scroll to position [810, 0]
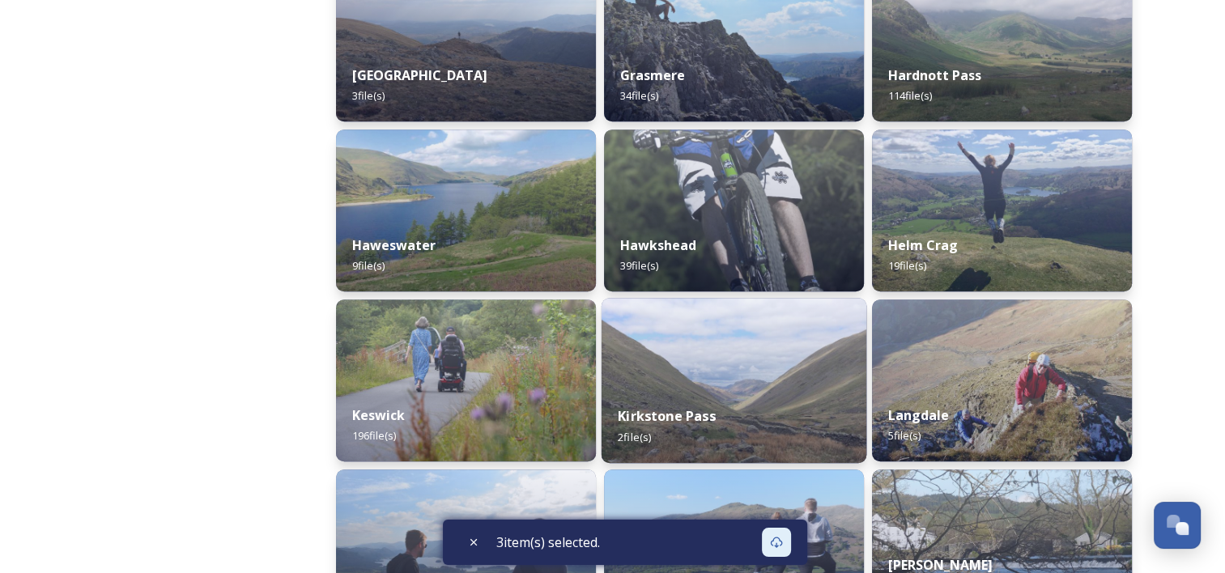
click at [713, 388] on img at bounding box center [734, 380] width 265 height 165
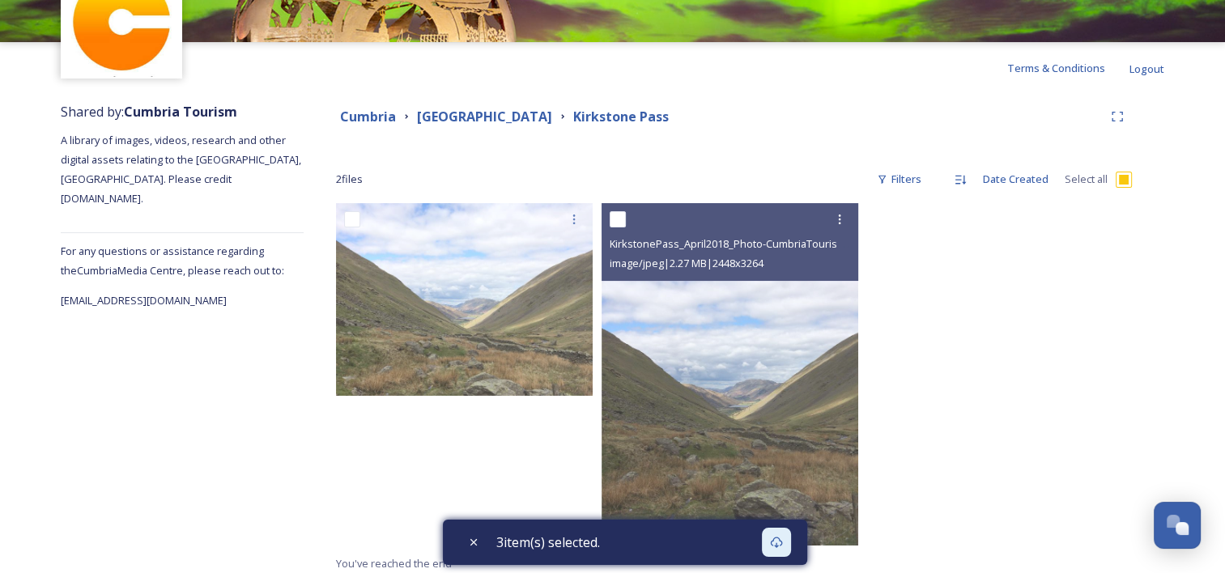
scroll to position [111, 0]
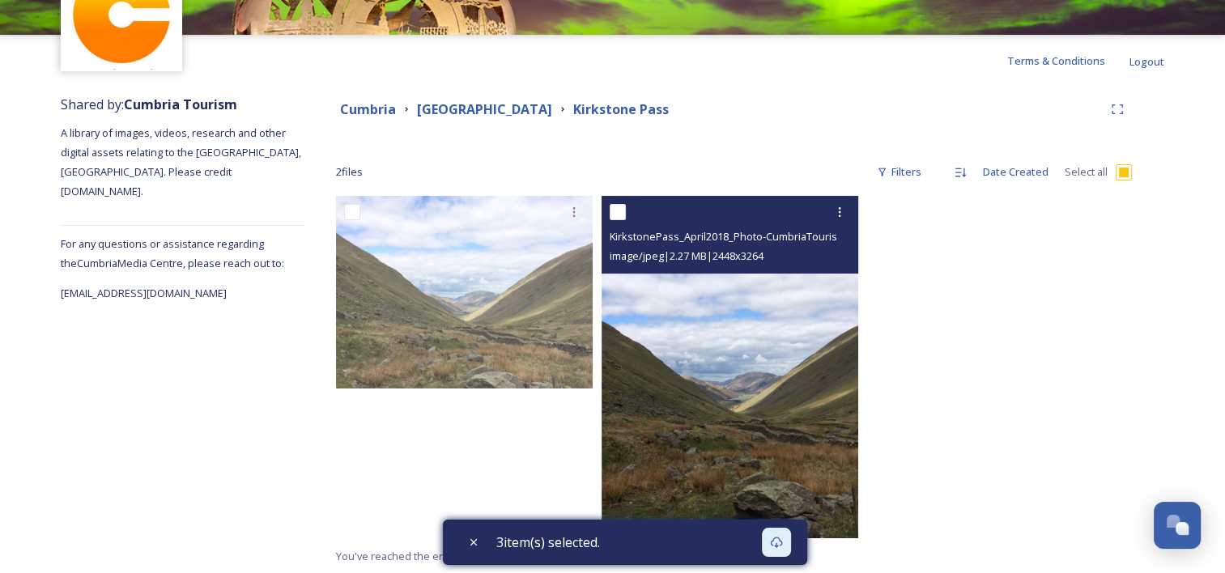
click at [647, 397] on img at bounding box center [730, 367] width 257 height 343
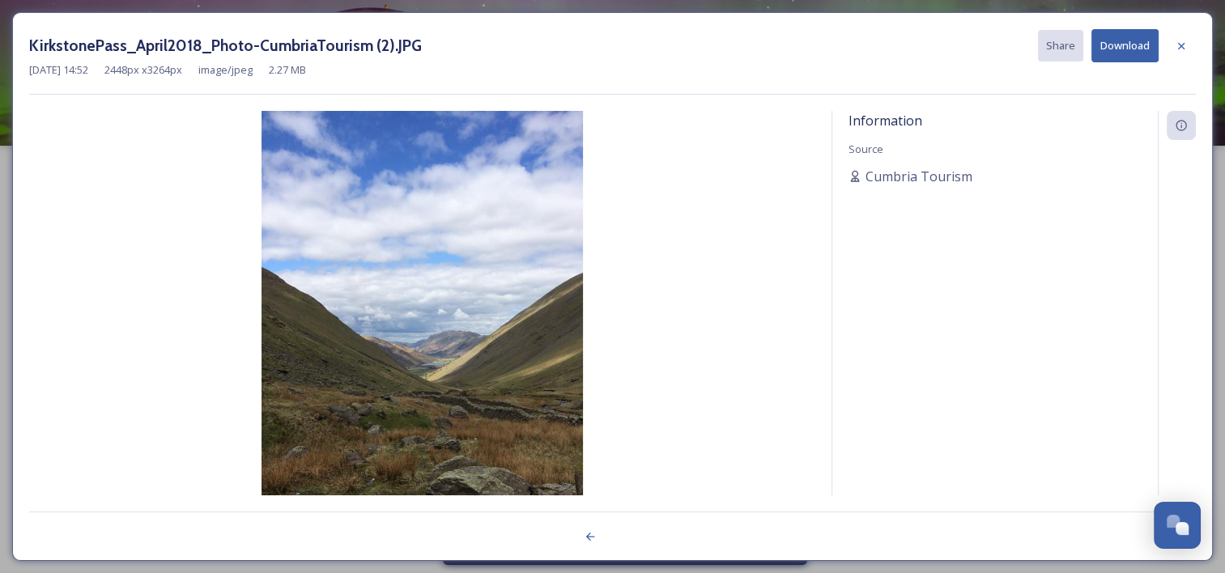
scroll to position [0, 0]
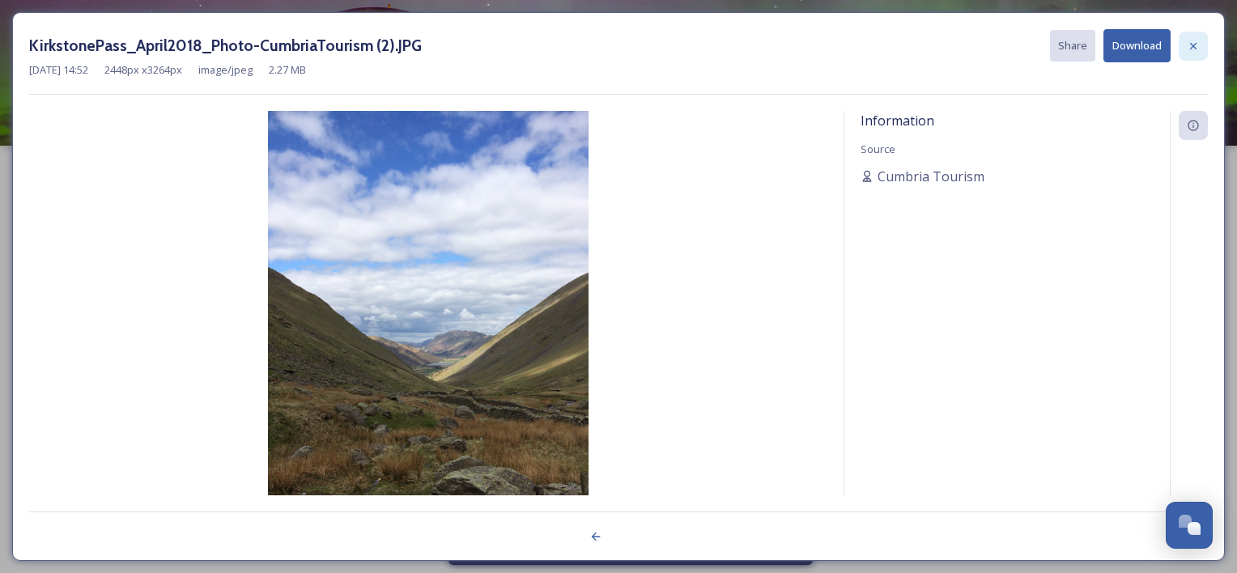
click at [1193, 51] on icon at bounding box center [1193, 46] width 13 height 13
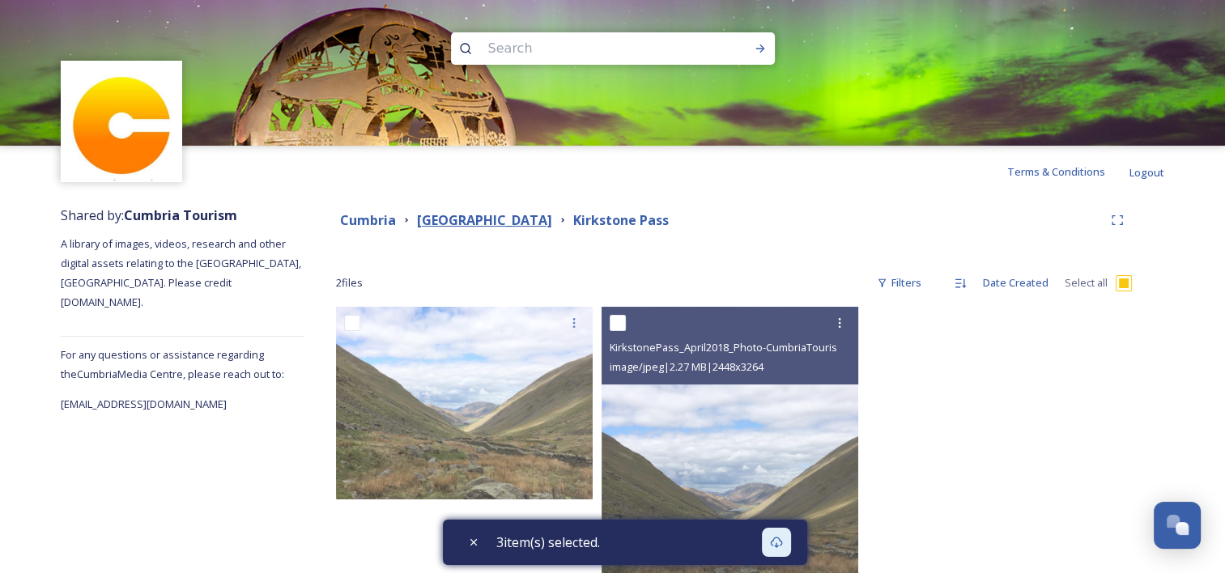
click at [462, 219] on strong "[GEOGRAPHIC_DATA]" at bounding box center [484, 220] width 135 height 18
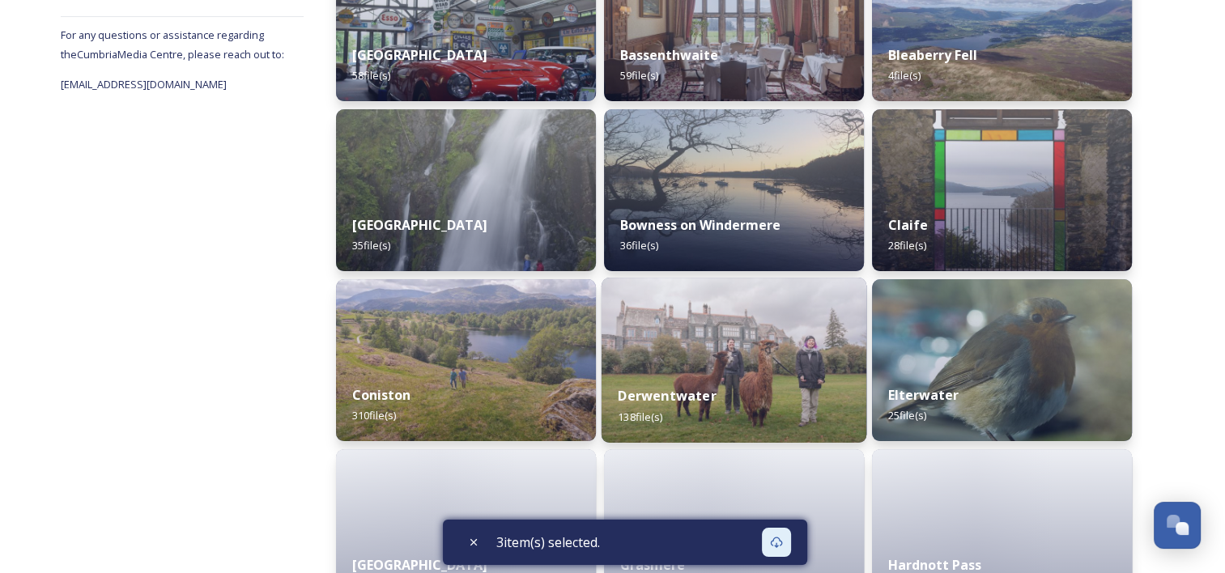
scroll to position [324, 0]
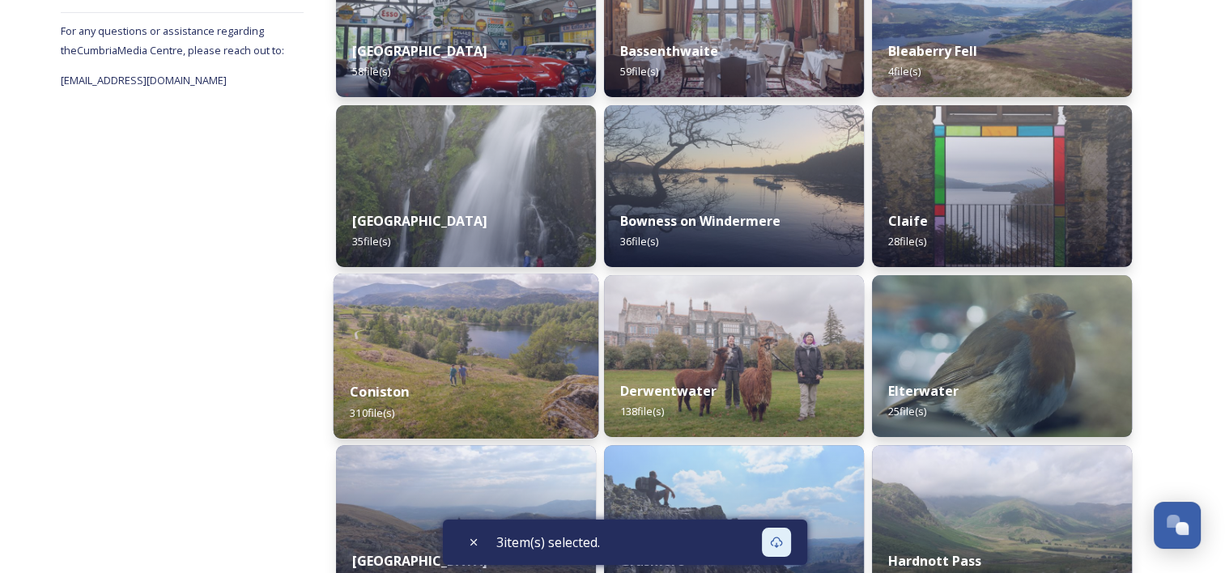
click at [493, 368] on div "Coniston 310 file(s)" at bounding box center [466, 402] width 265 height 74
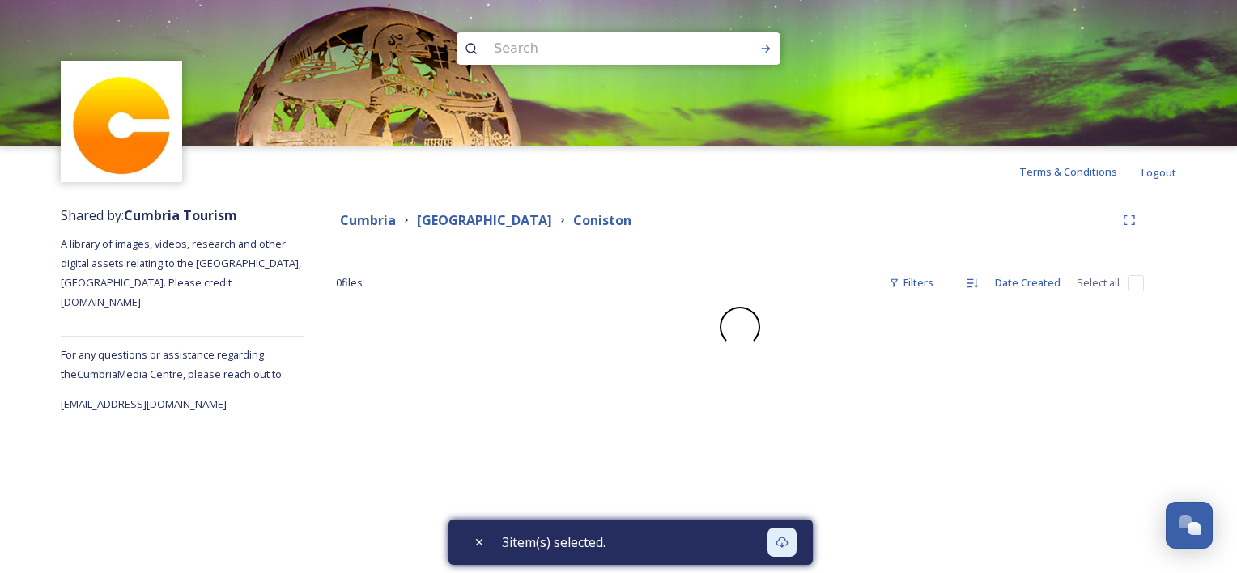
checkbox input "false"
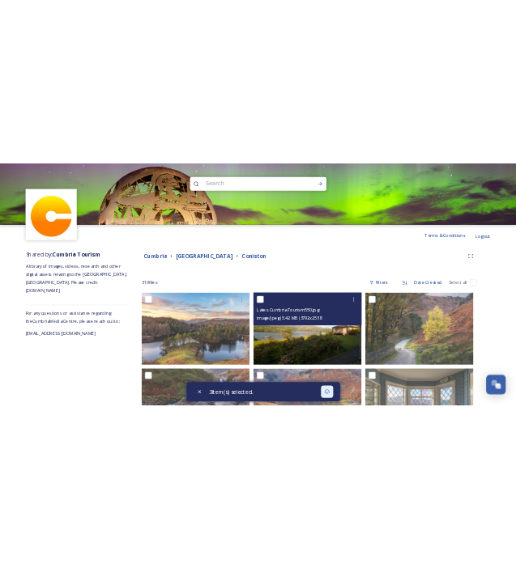
scroll to position [81, 0]
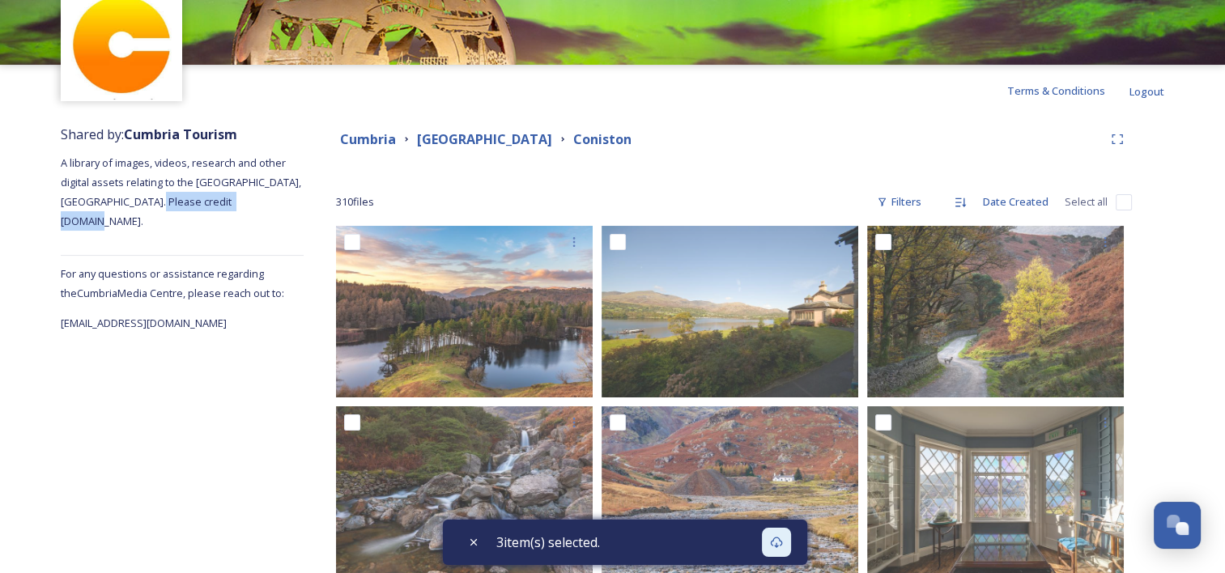
drag, startPoint x: 169, startPoint y: 201, endPoint x: 266, endPoint y: 202, distance: 97.2
click at [266, 202] on span "A library of images, videos, research and other digital assets relating to the …" at bounding box center [182, 191] width 243 height 73
drag, startPoint x: 266, startPoint y: 202, endPoint x: 249, endPoint y: 203, distance: 17.9
copy span "[DOMAIN_NAME]"
